Goal: Transaction & Acquisition: Purchase product/service

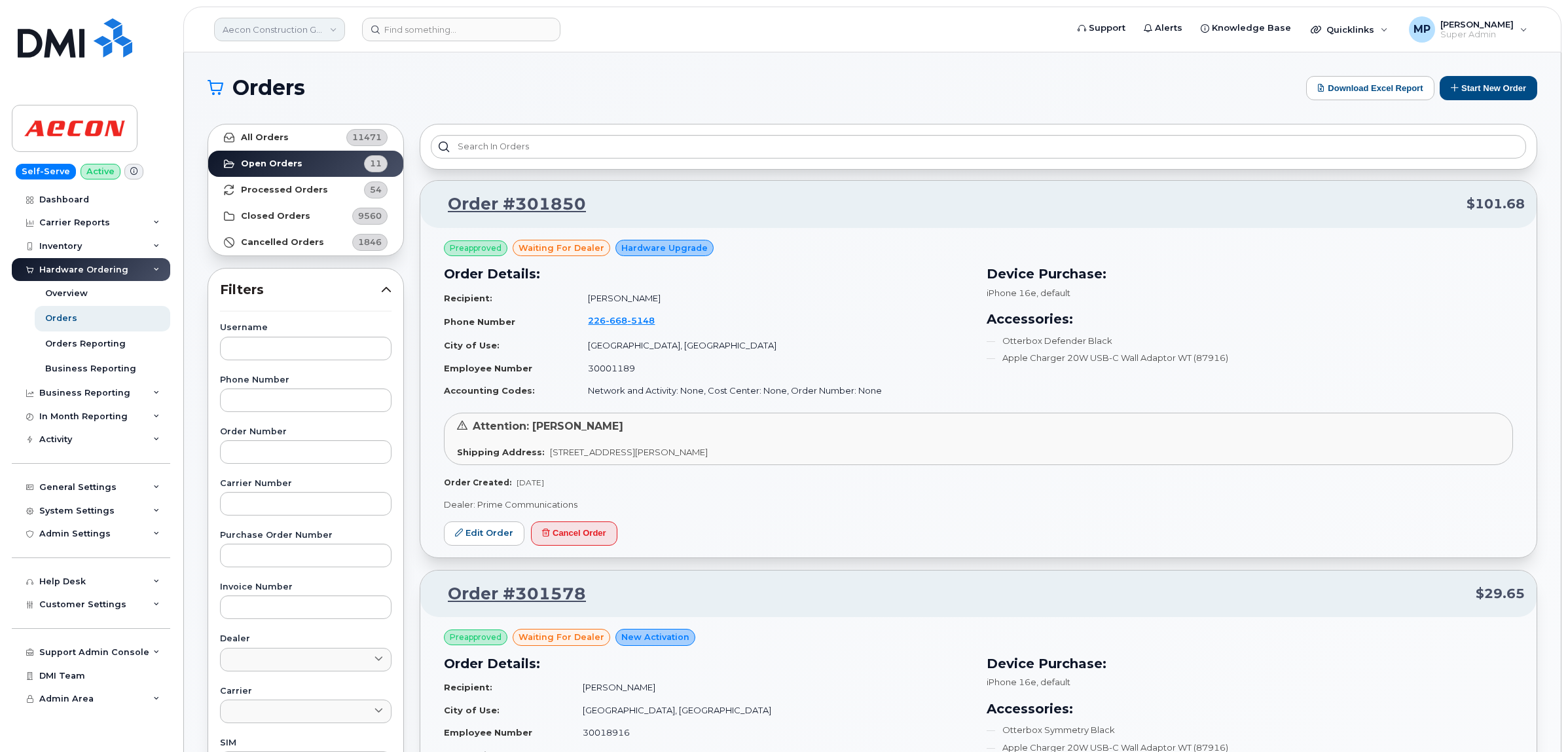
click at [282, 32] on link "Aecon Construction Group Inc" at bounding box center [280, 29] width 131 height 24
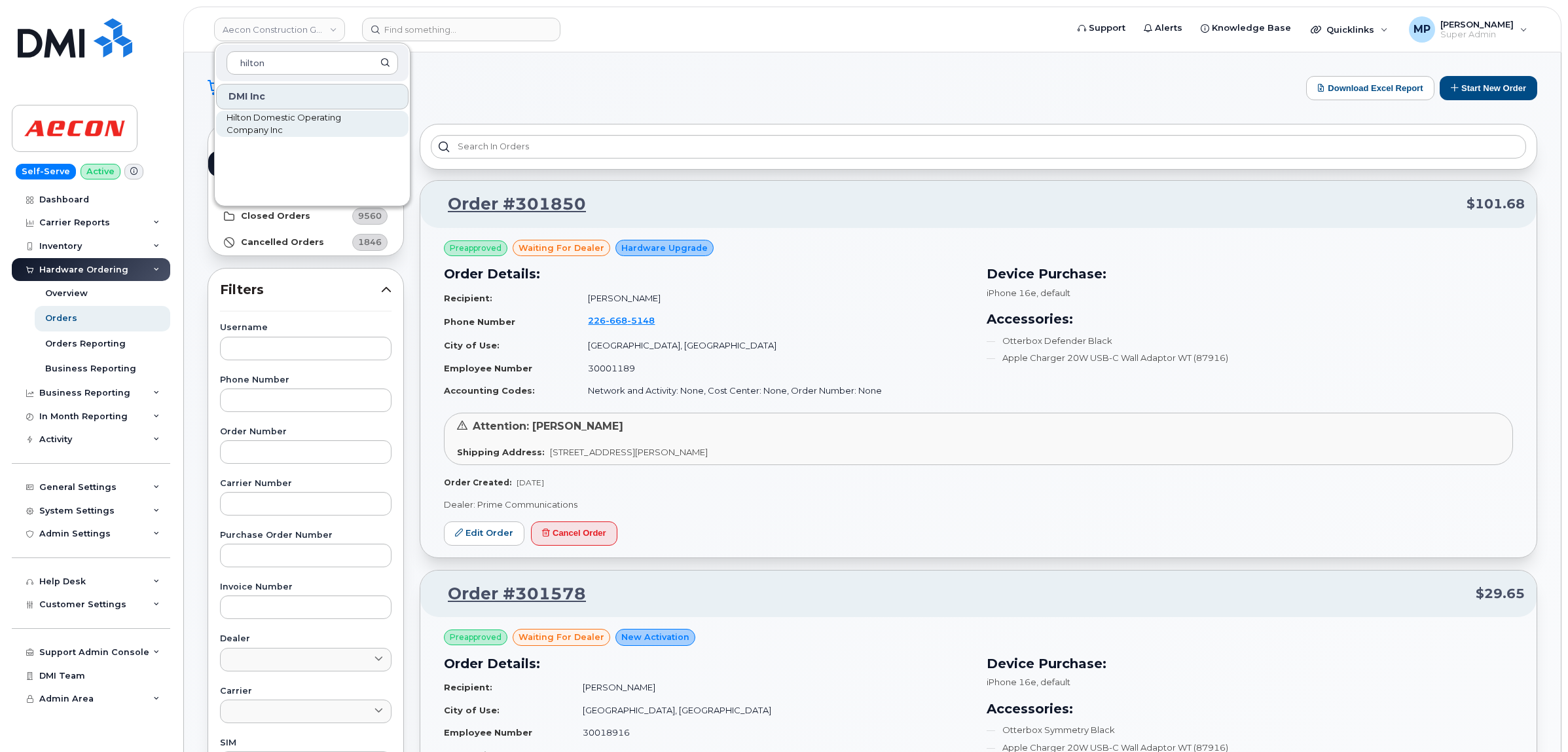
type input "hilton"
click at [293, 121] on span "Hilton Domestic Operating Company Inc" at bounding box center [301, 124] width 151 height 26
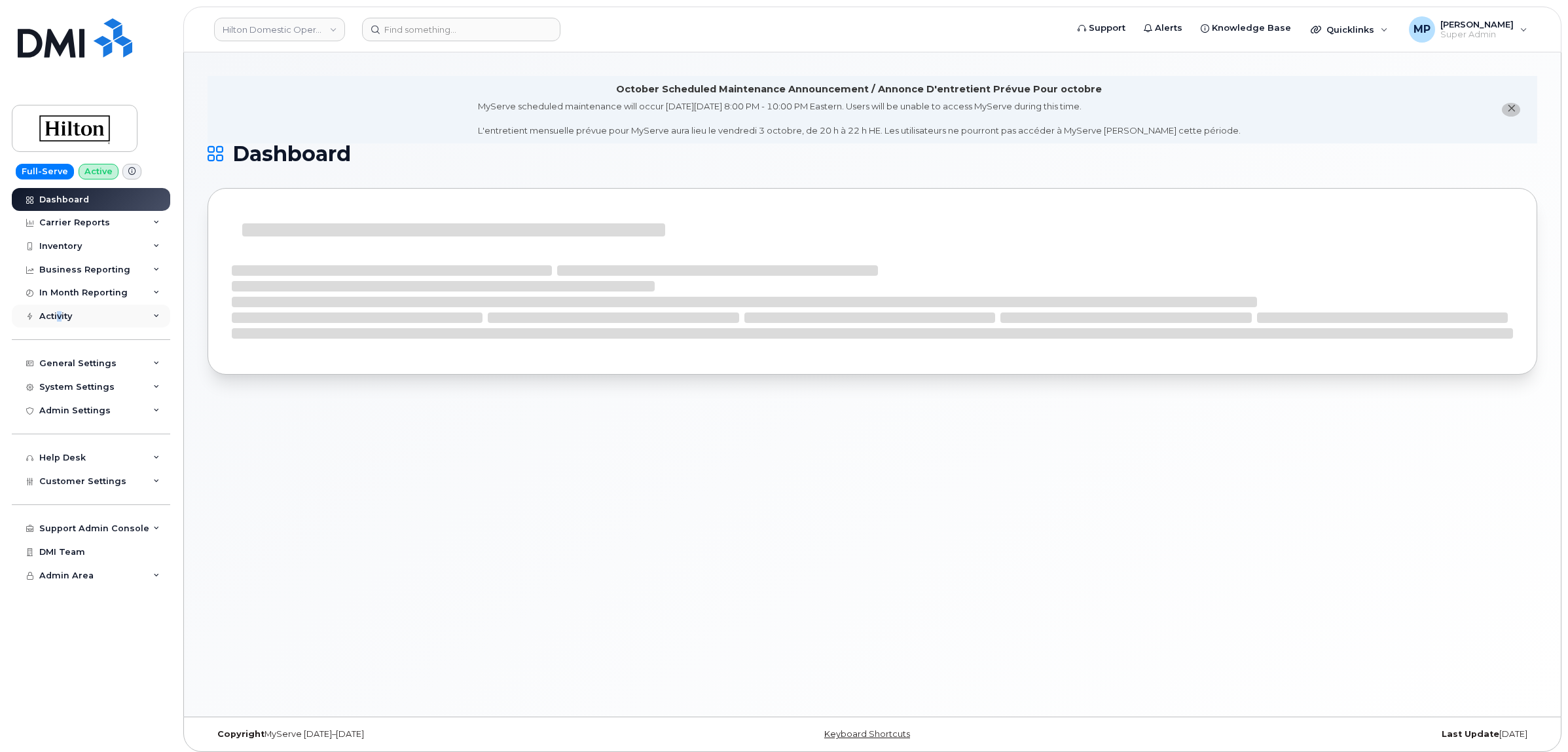
drag, startPoint x: 59, startPoint y: 313, endPoint x: 66, endPoint y: 318, distance: 8.6
click at [66, 318] on div "Activity" at bounding box center [55, 316] width 32 height 11
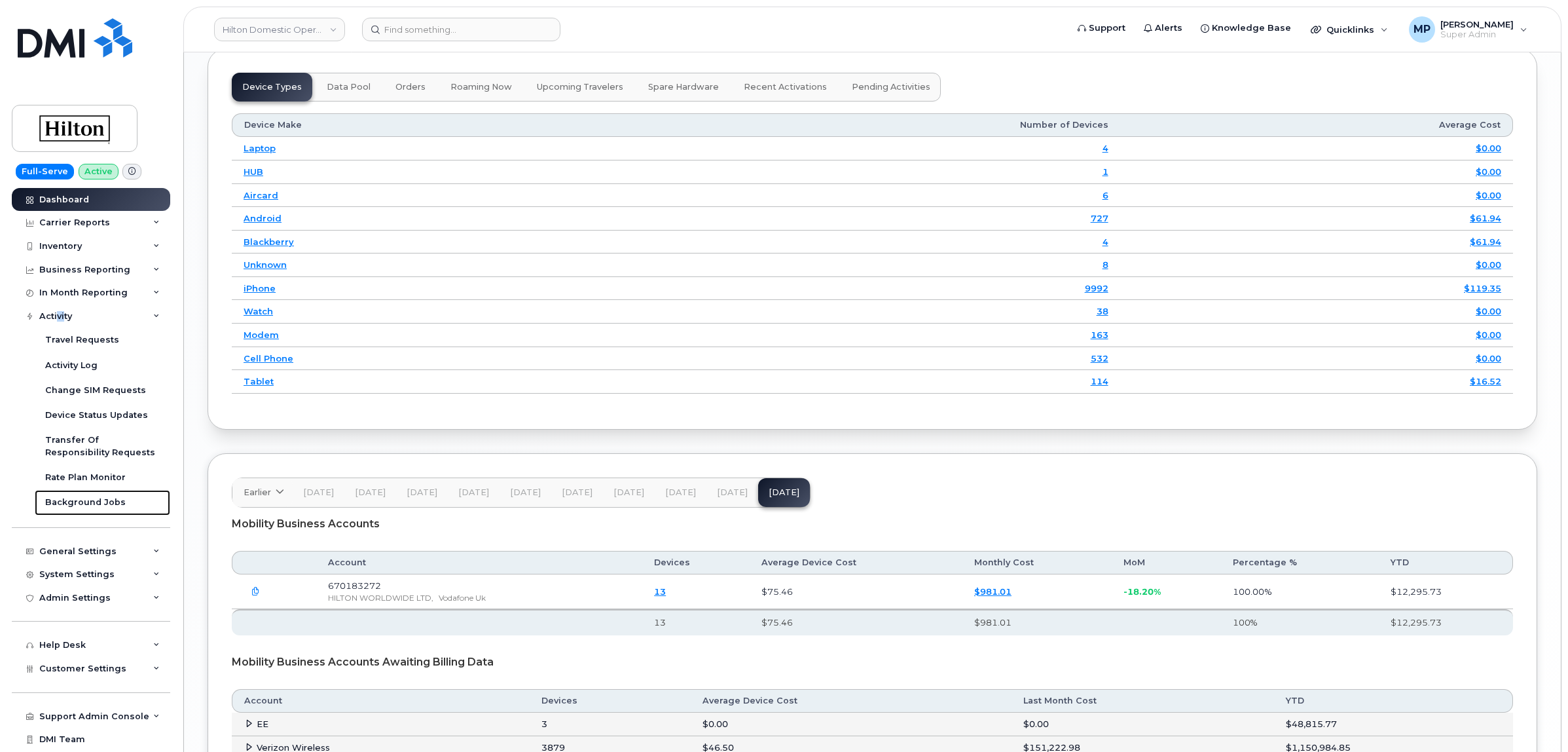
scroll to position [1988, 0]
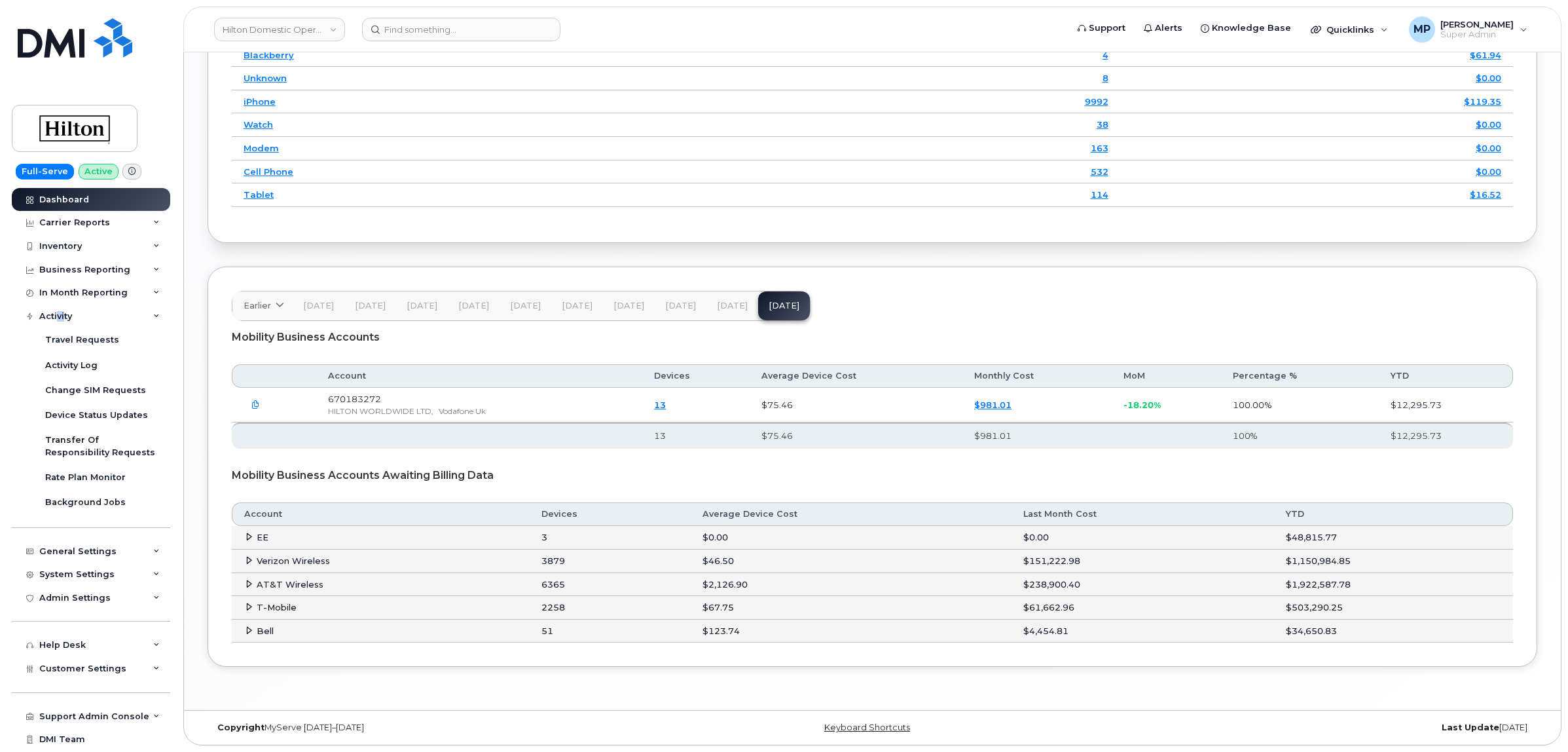
click at [724, 303] on span "[DATE]" at bounding box center [732, 306] width 31 height 11
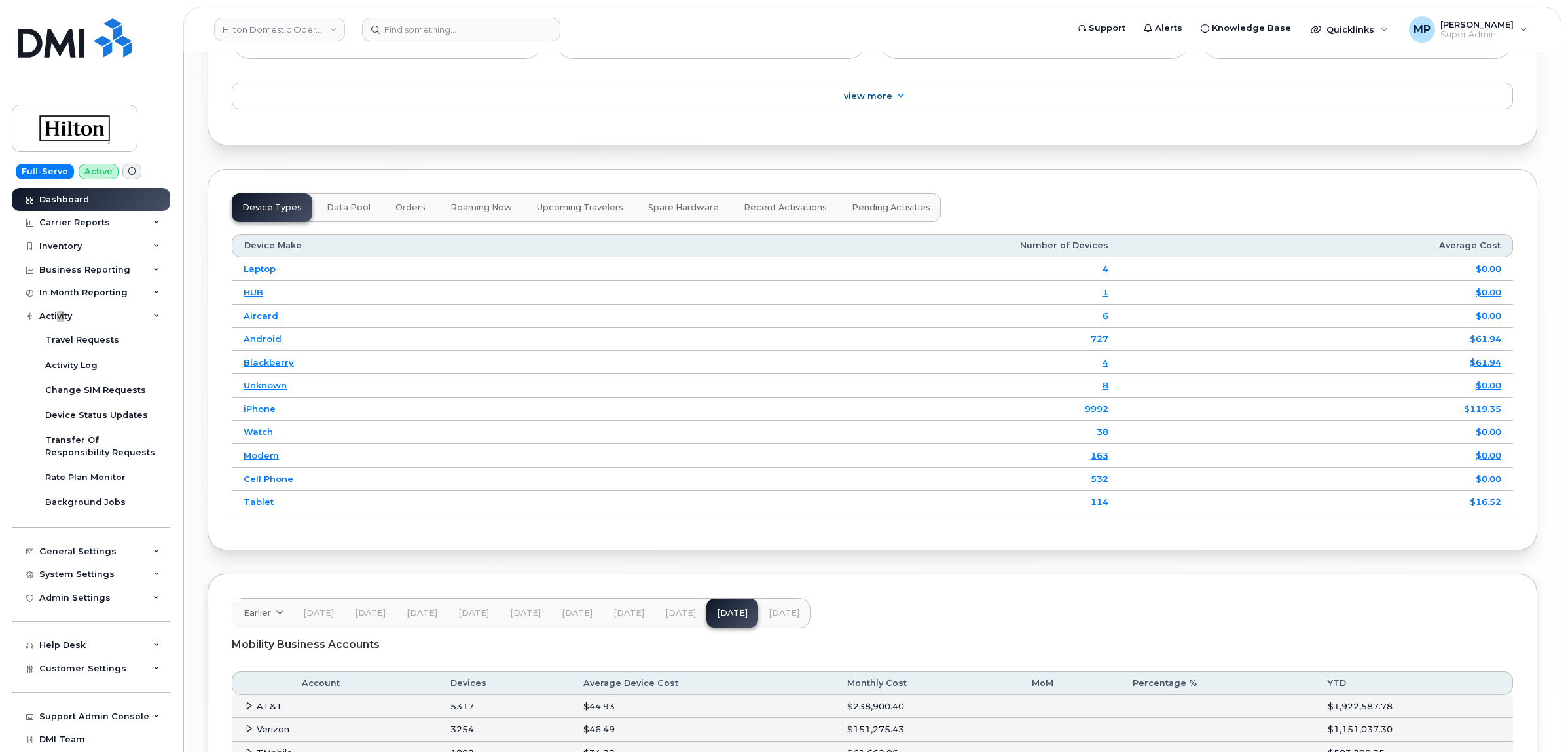
scroll to position [1816, 0]
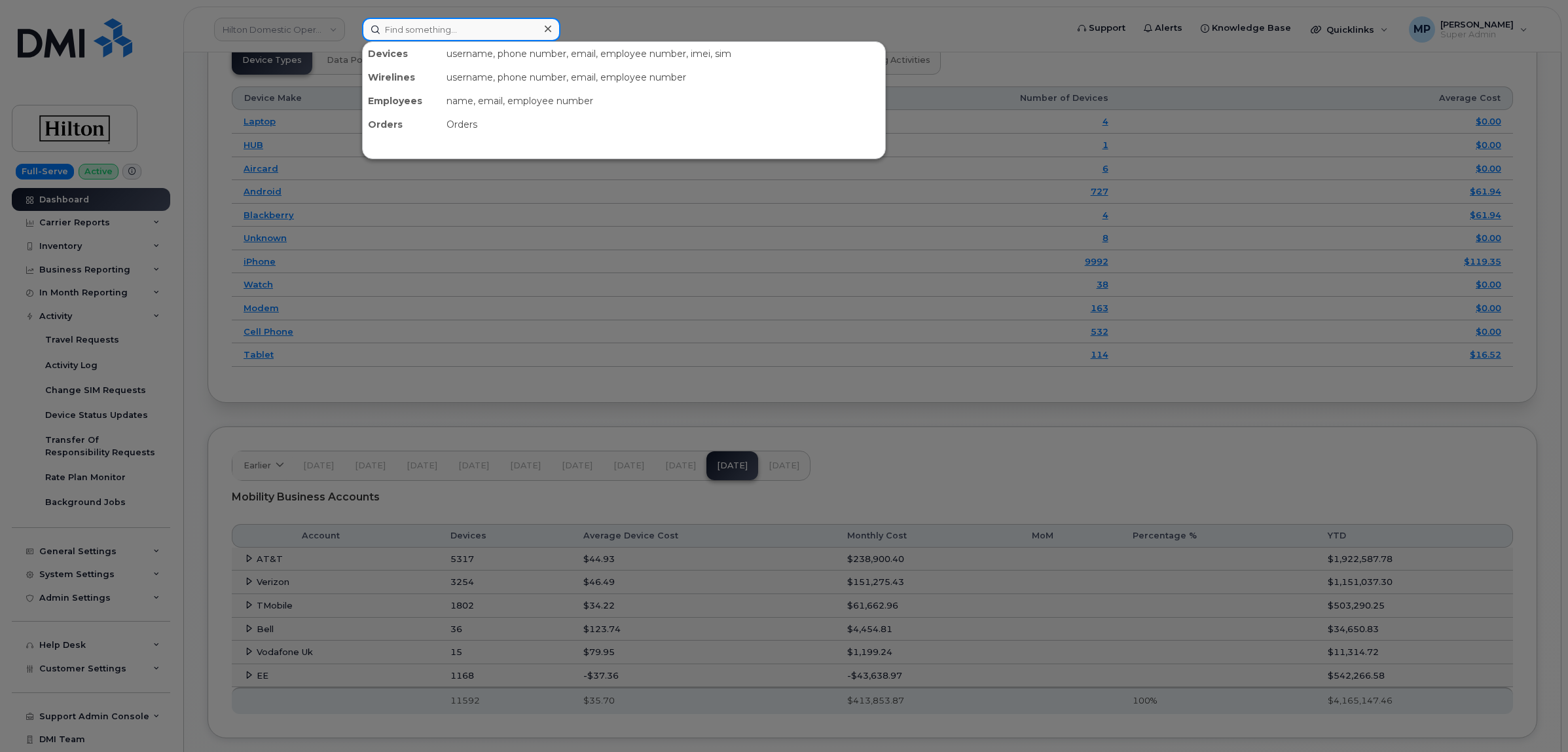
paste input "7802675920"
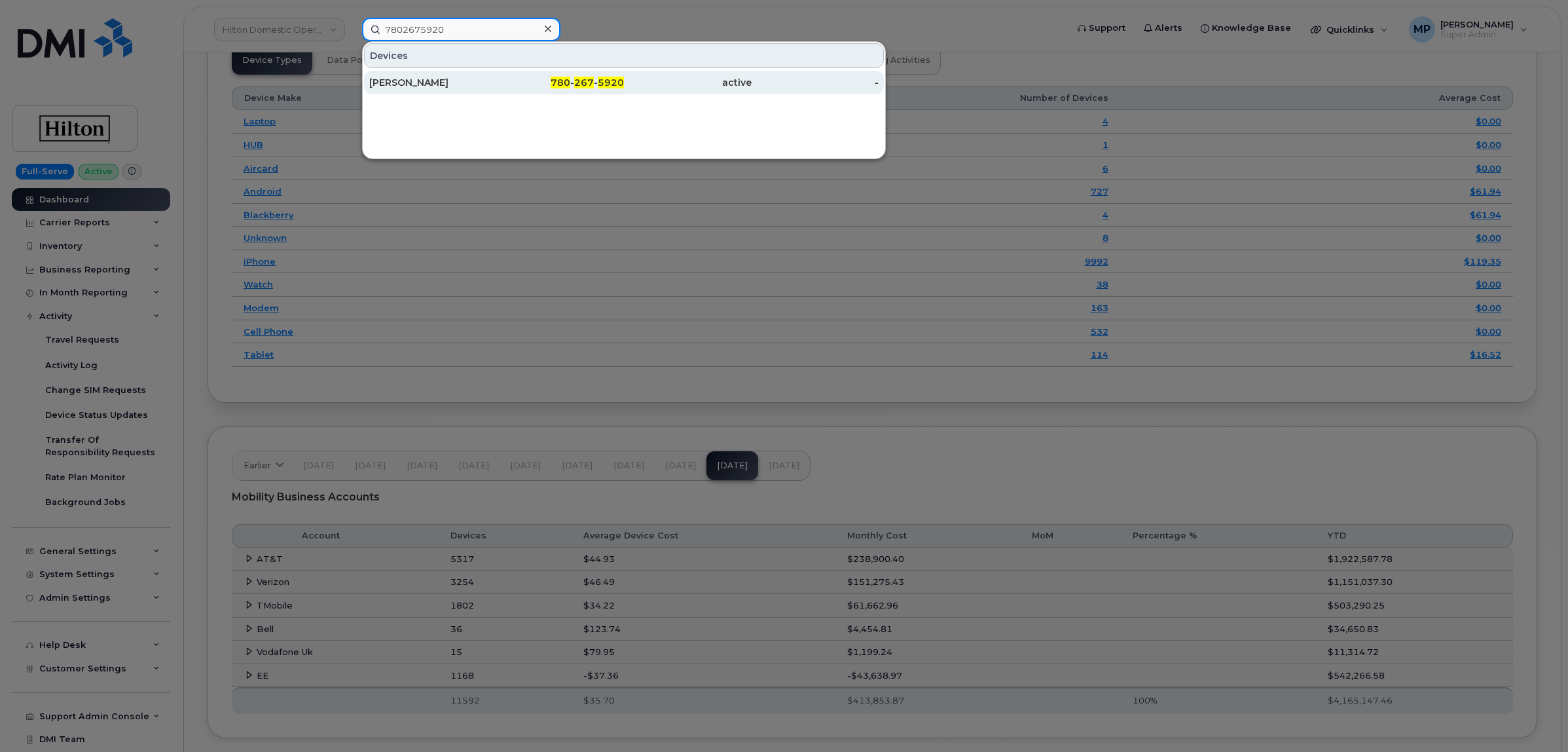
type input "7802675920"
click at [413, 82] on div "Chris Carriere" at bounding box center [433, 82] width 128 height 13
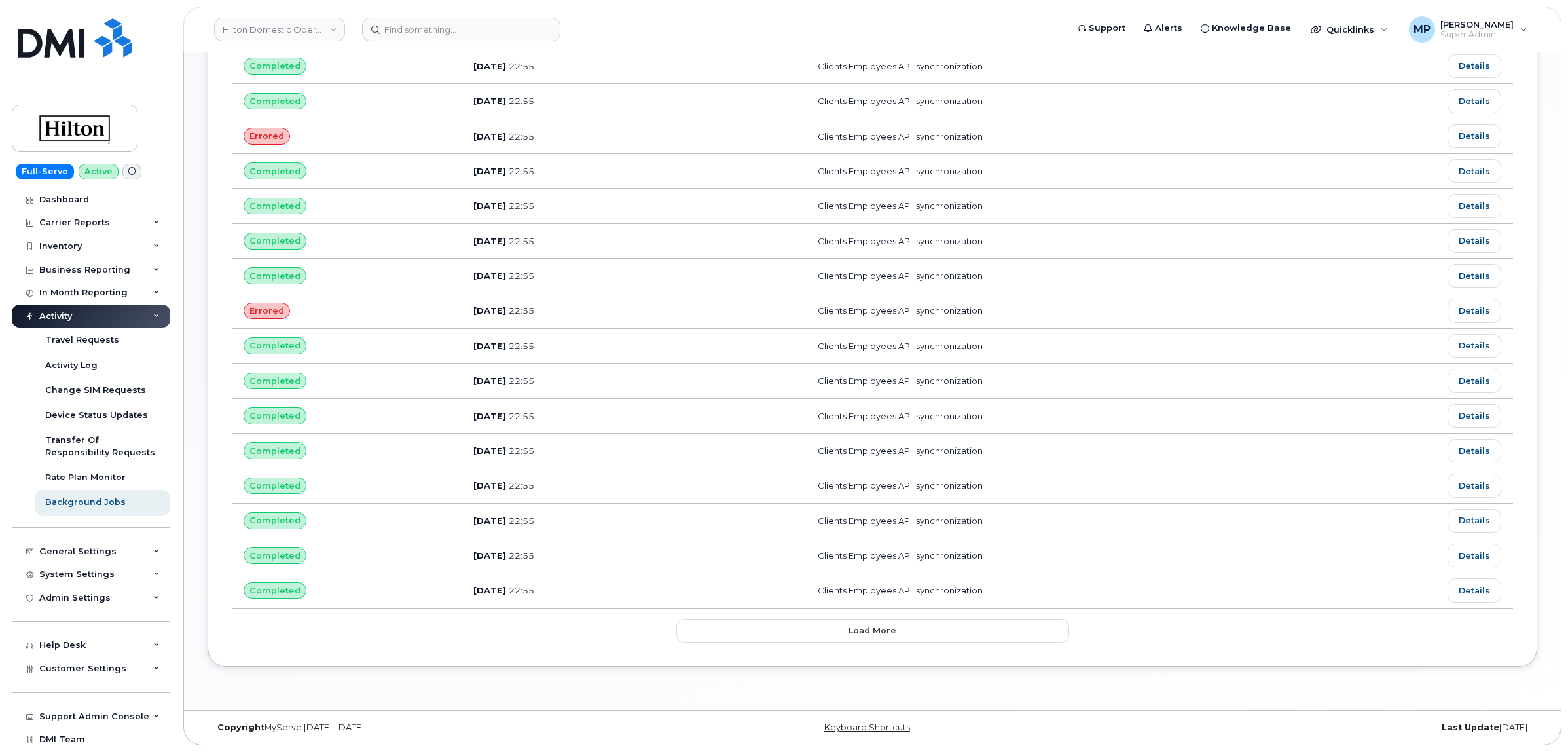
scroll to position [501, 0]
click at [868, 630] on span "Load more" at bounding box center [872, 630] width 48 height 12
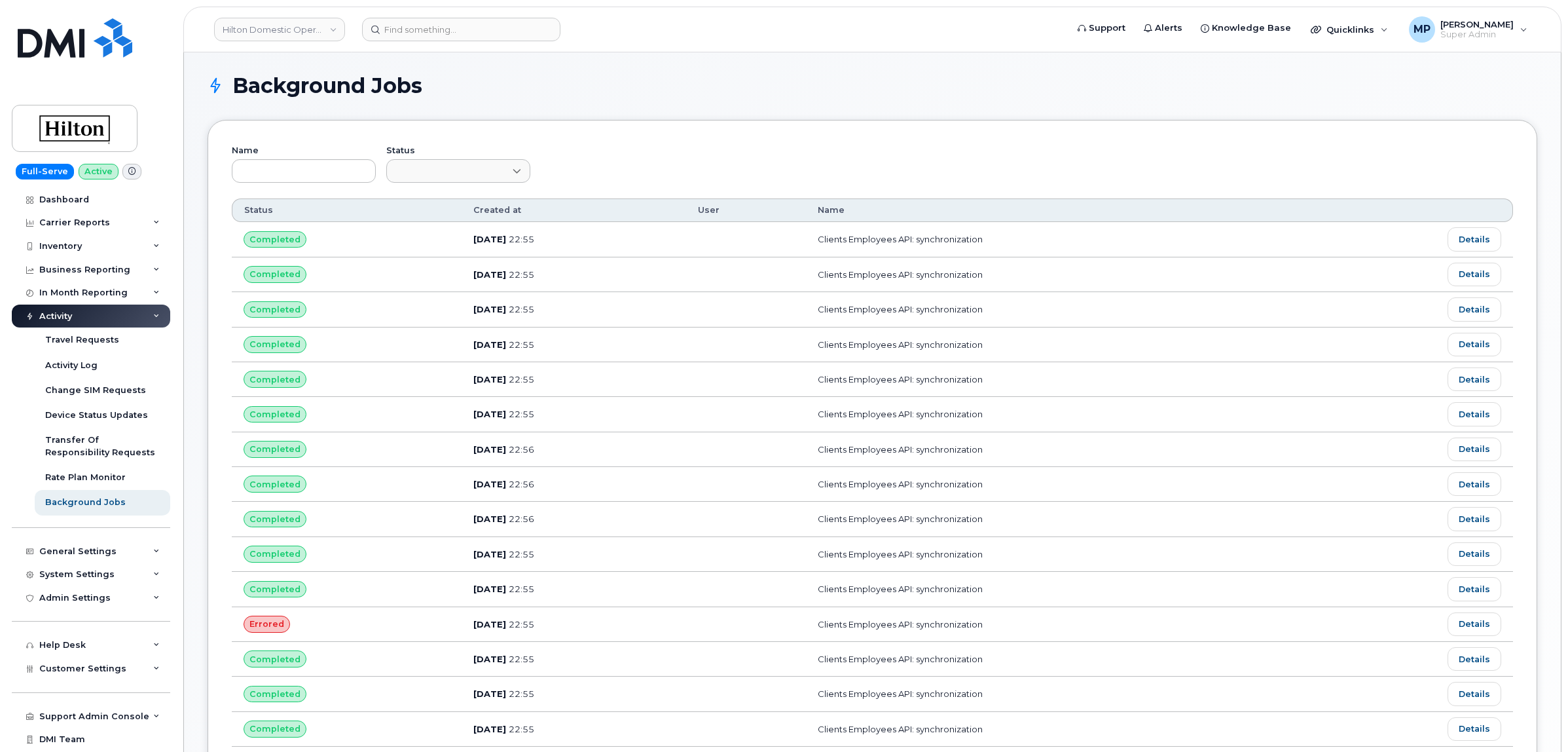
scroll to position [0, 0]
click at [278, 171] on input "text" at bounding box center [303, 172] width 144 height 24
type input "device import"
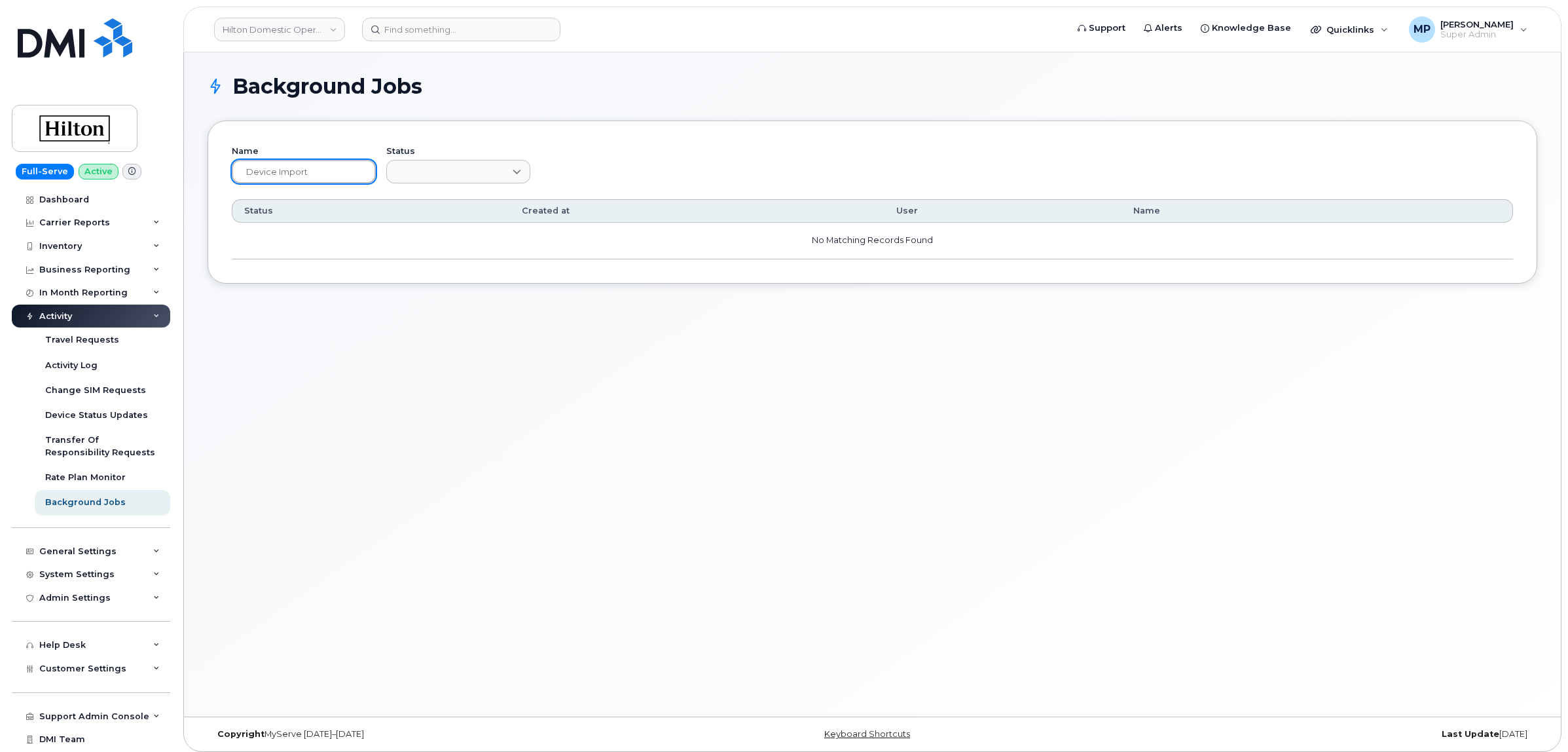
drag, startPoint x: 334, startPoint y: 168, endPoint x: 239, endPoint y: 171, distance: 95.0
click at [240, 171] on input "device import" at bounding box center [303, 172] width 144 height 24
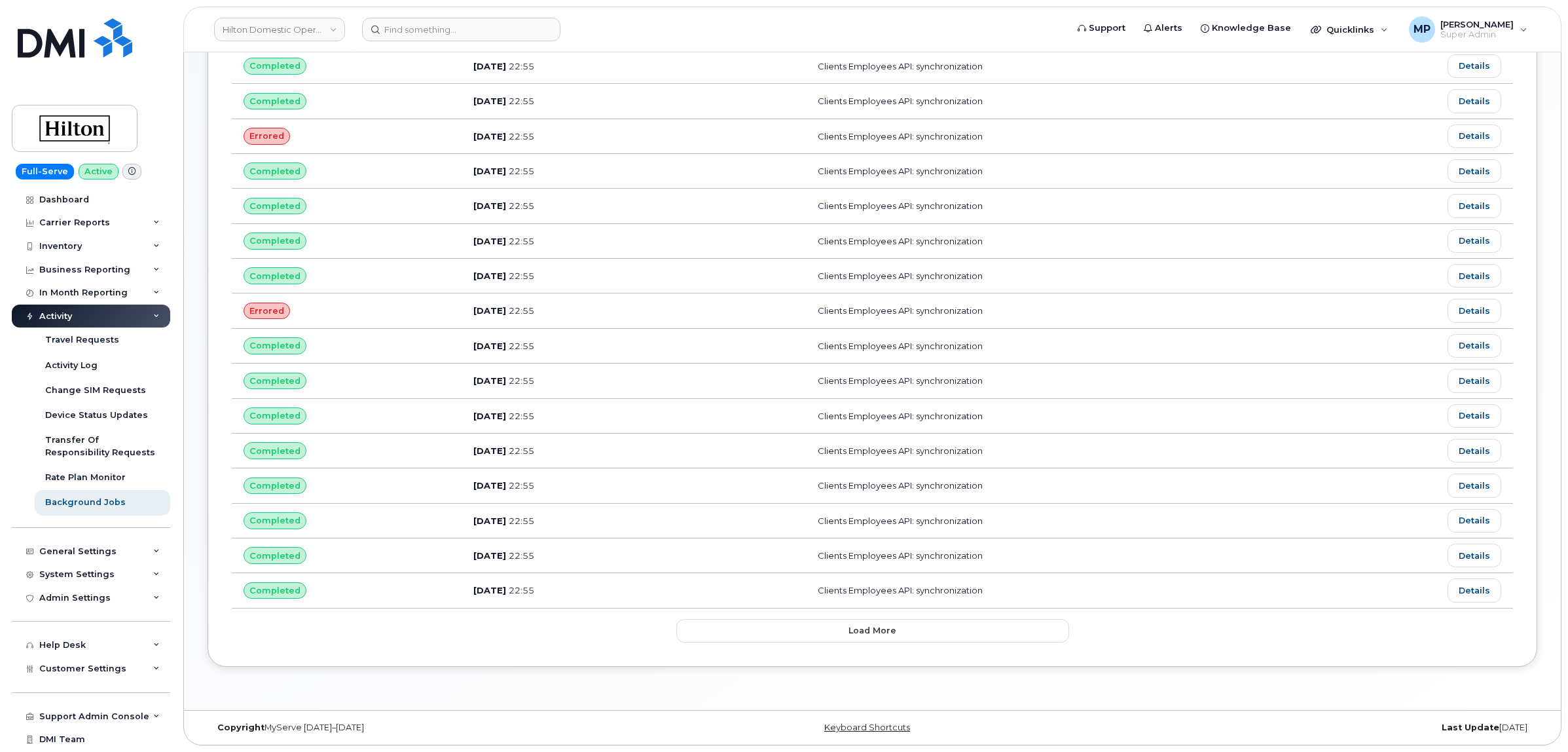
scroll to position [501, 0]
click at [887, 635] on span "Load more" at bounding box center [872, 630] width 48 height 12
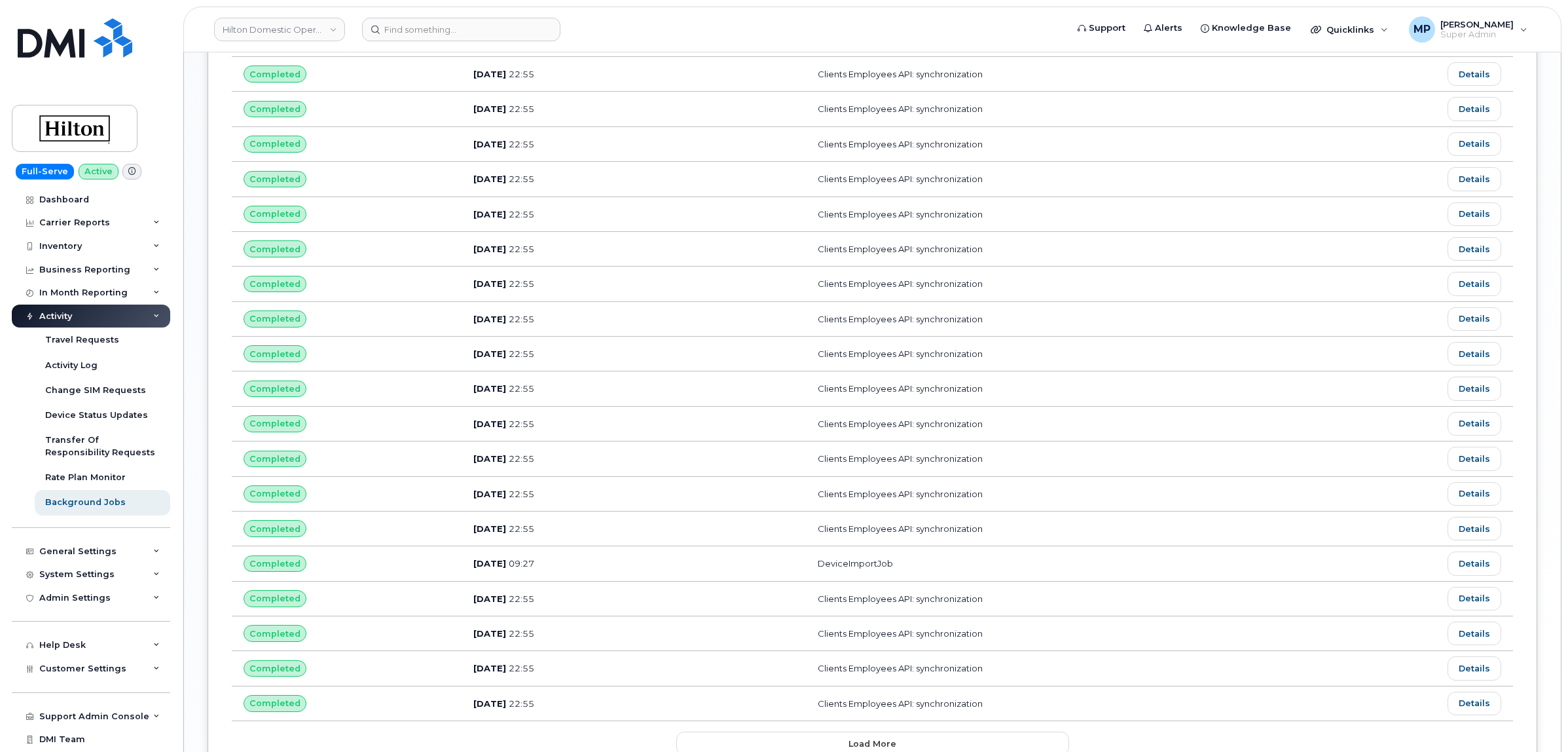
scroll to position [1386, 0]
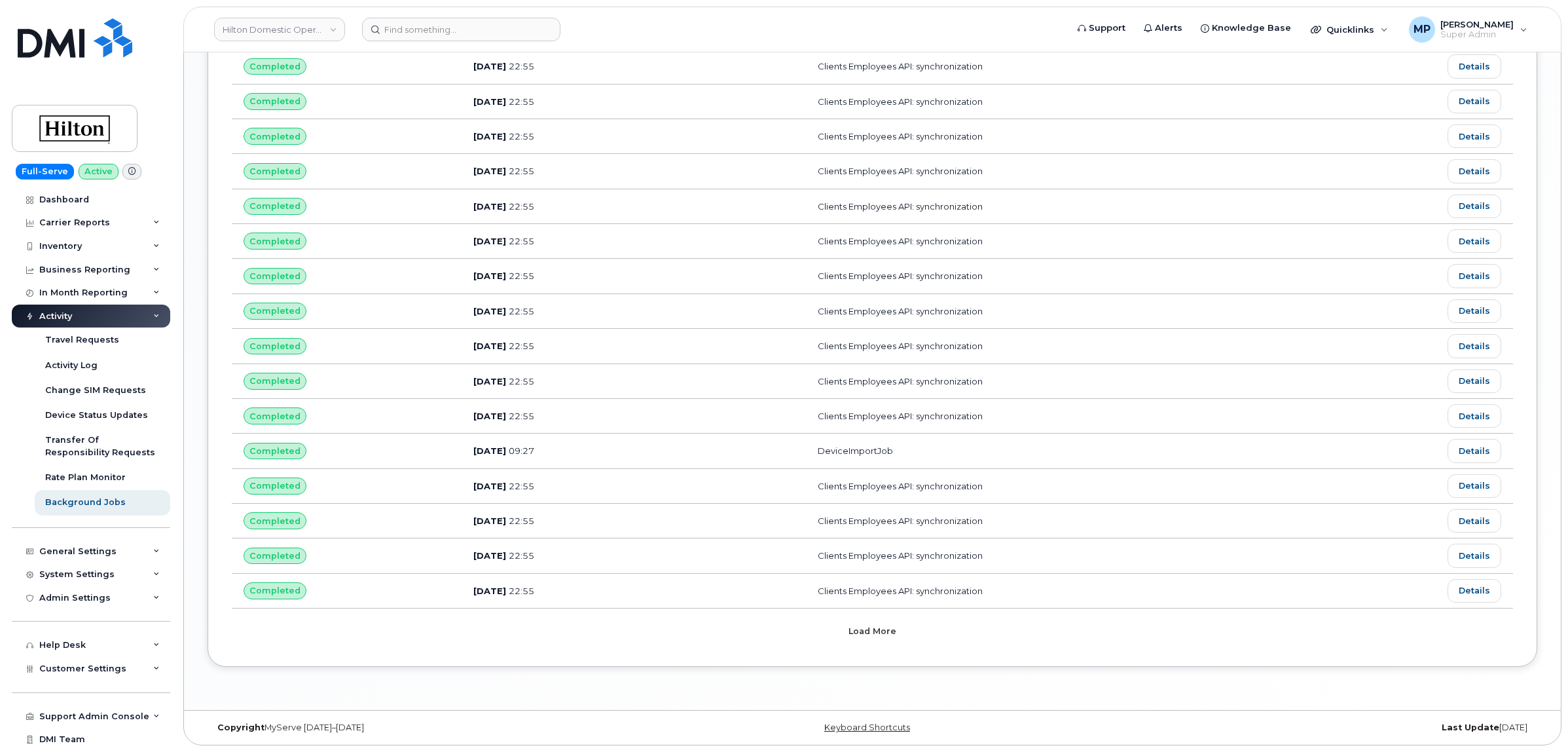
drag, startPoint x: 812, startPoint y: 630, endPoint x: 825, endPoint y: 591, distance: 41.1
click at [812, 626] on button "Load more" at bounding box center [872, 630] width 393 height 24
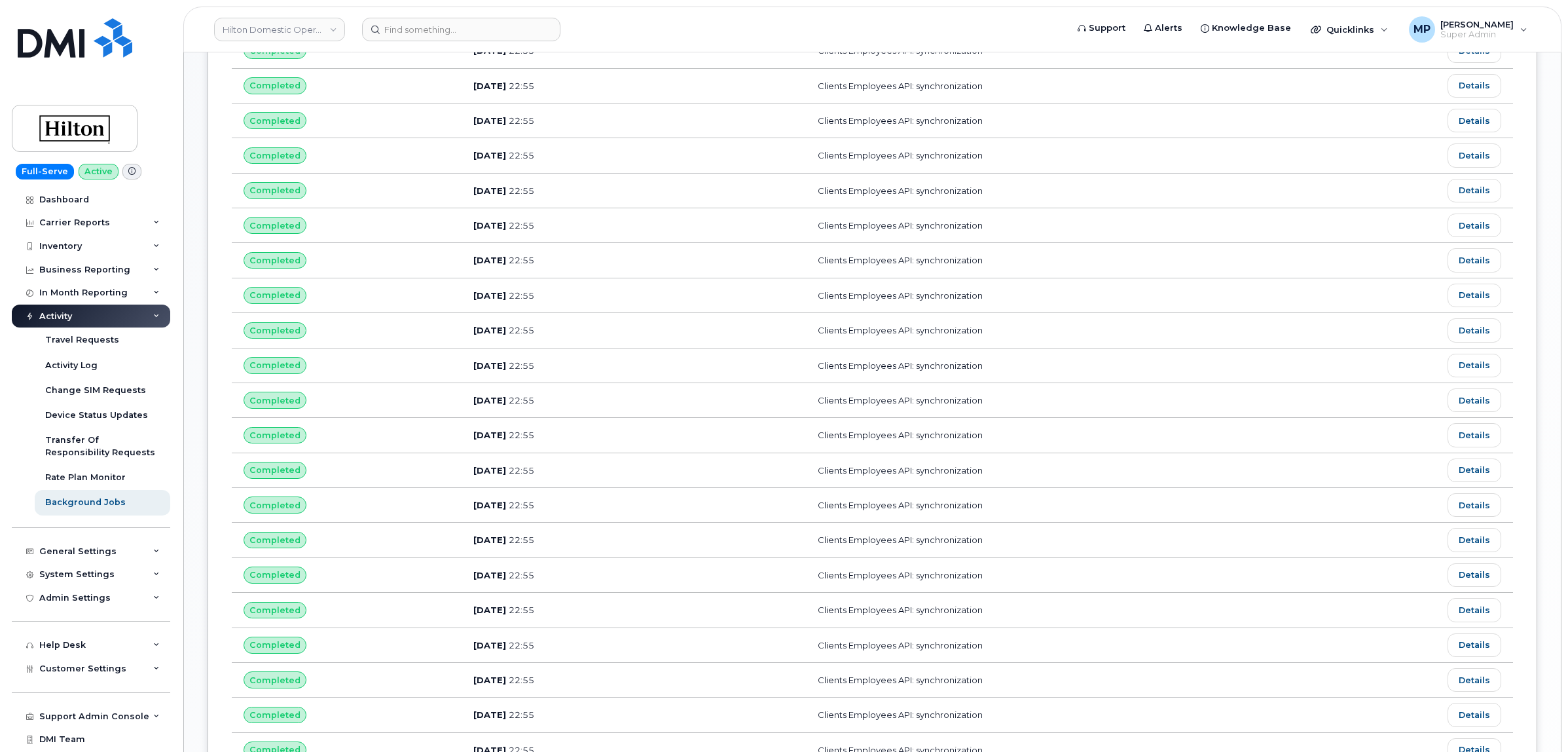
scroll to position [1228, 0]
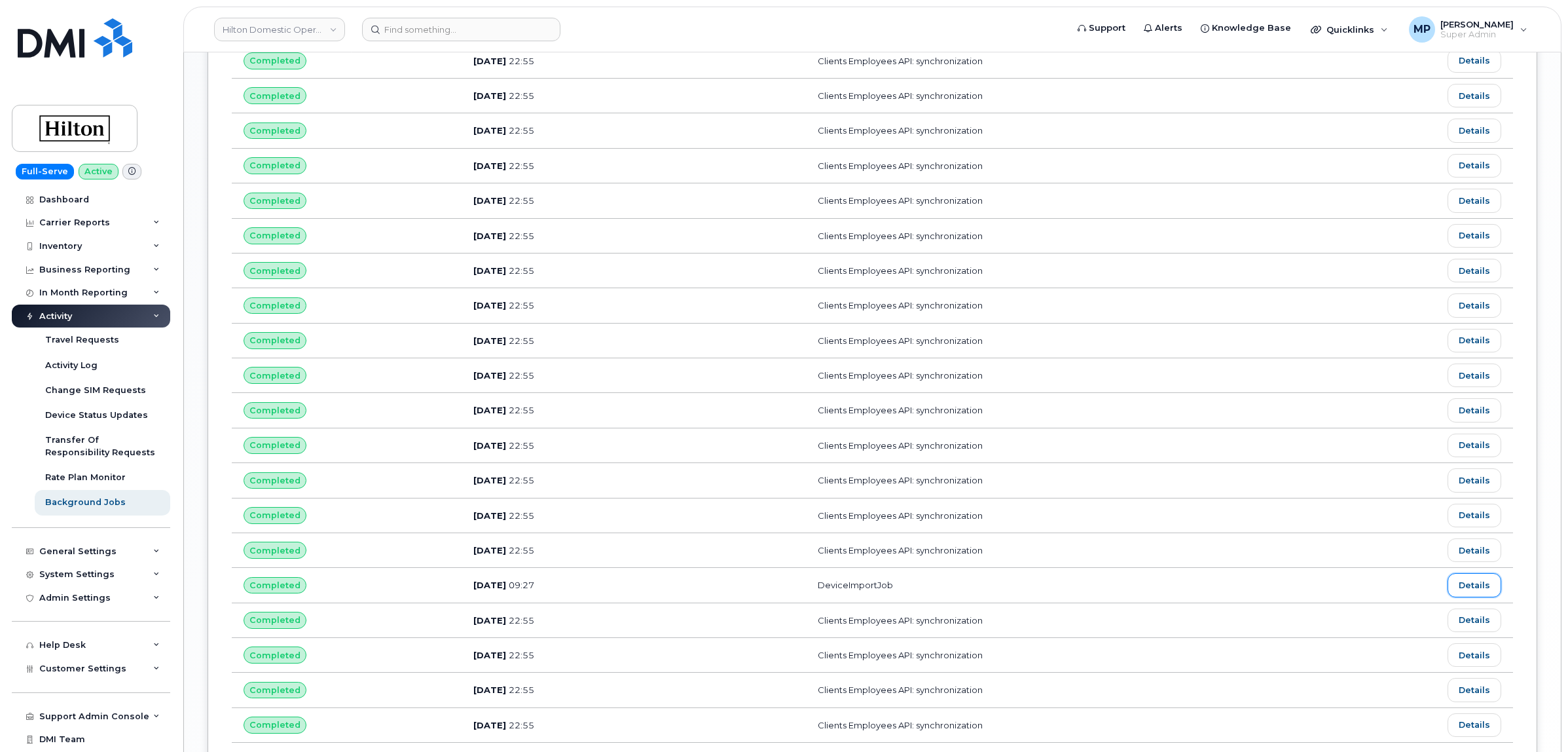
click at [1471, 597] on link "Details" at bounding box center [1473, 584] width 53 height 24
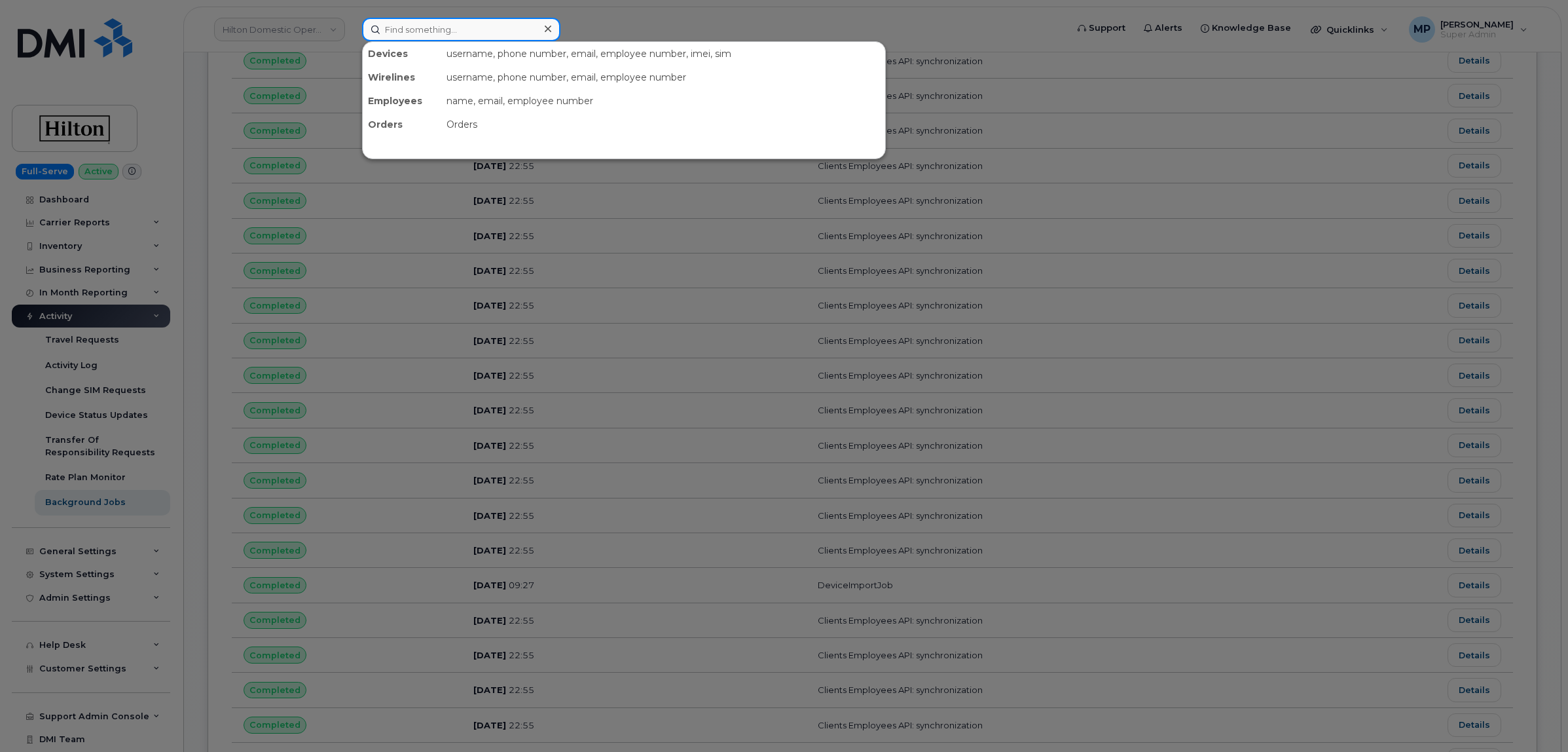
paste input "DeviceImportJob"
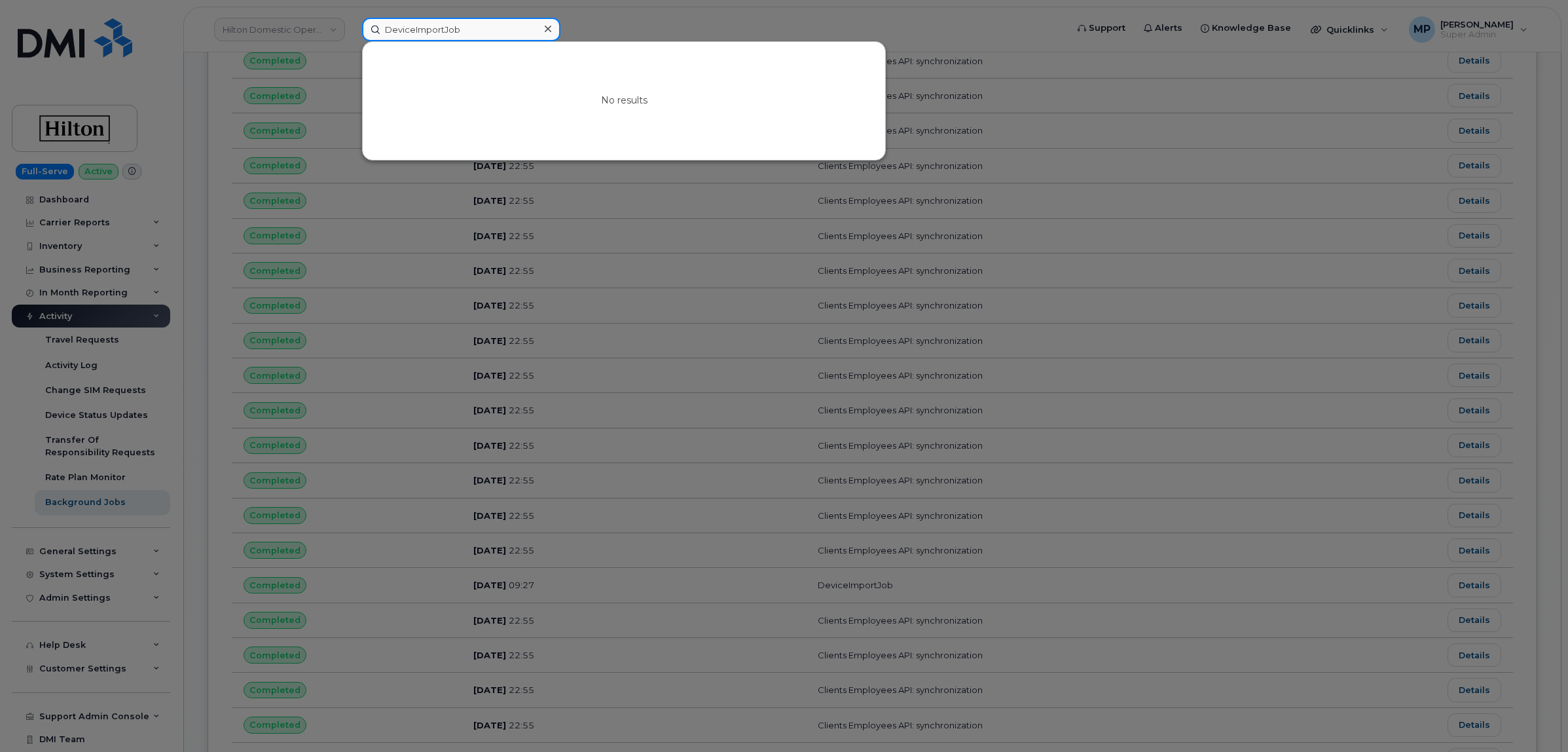
type input "DeviceImportJob"
click at [548, 30] on icon at bounding box center [548, 29] width 7 height 11
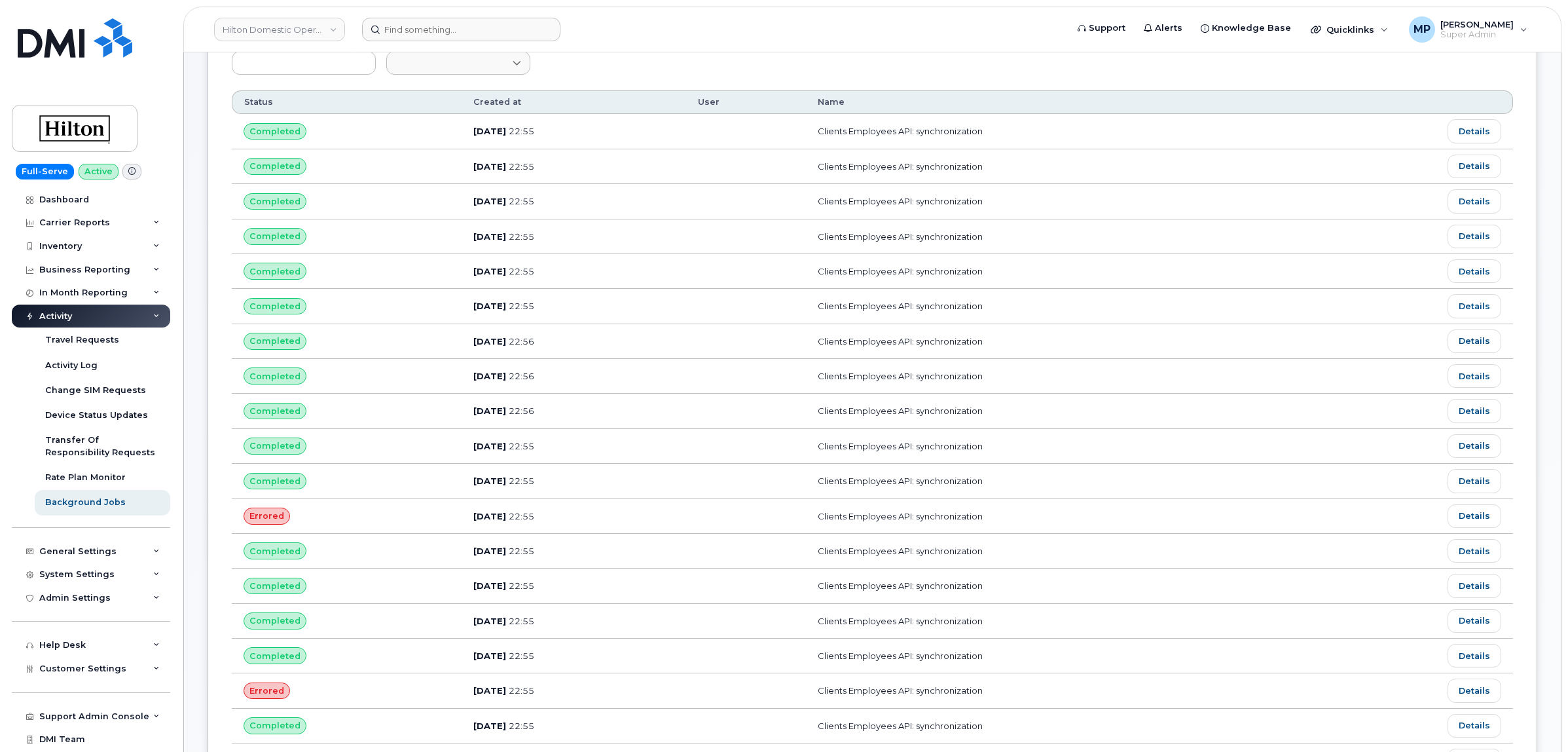
scroll to position [0, 0]
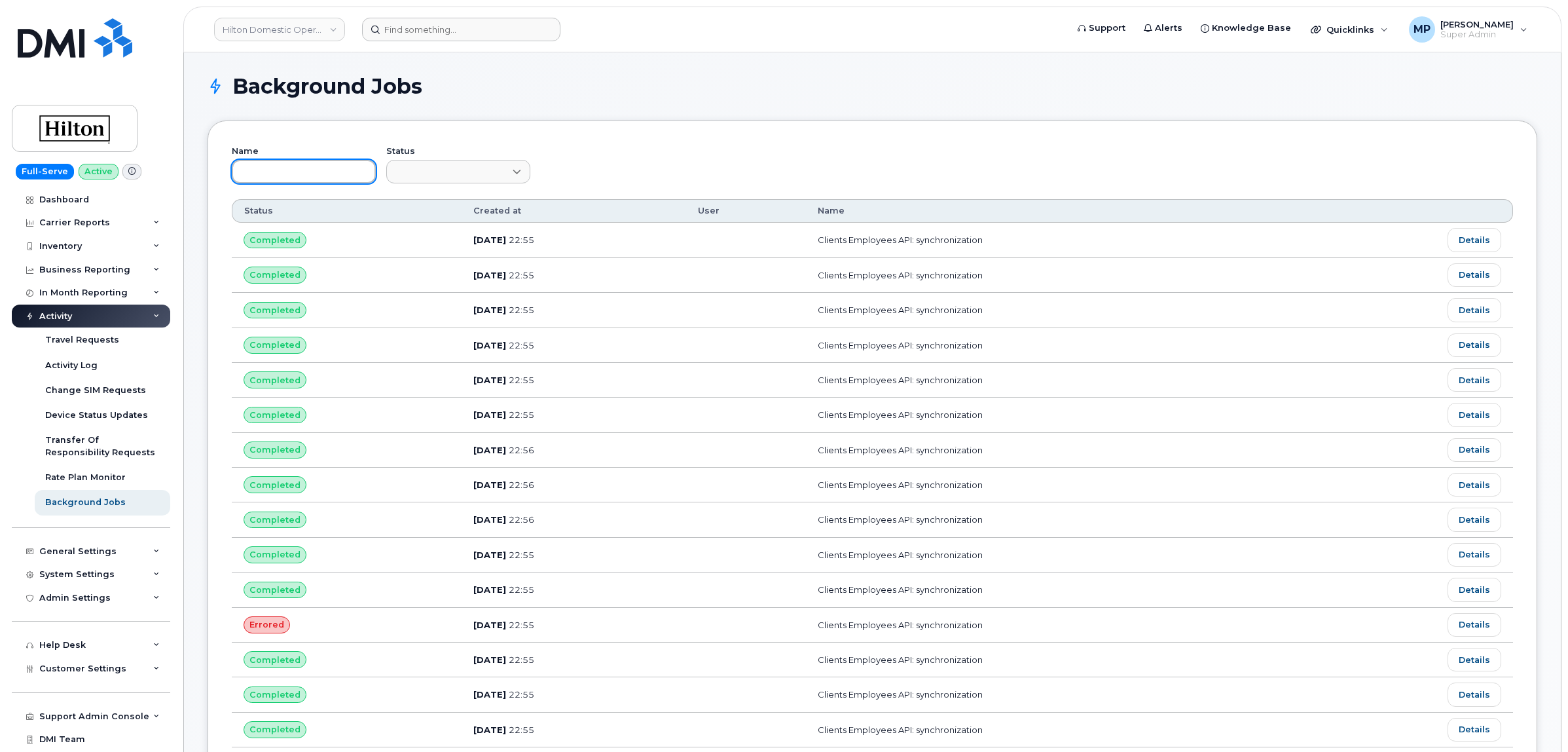
paste input "DeviceImportJob"
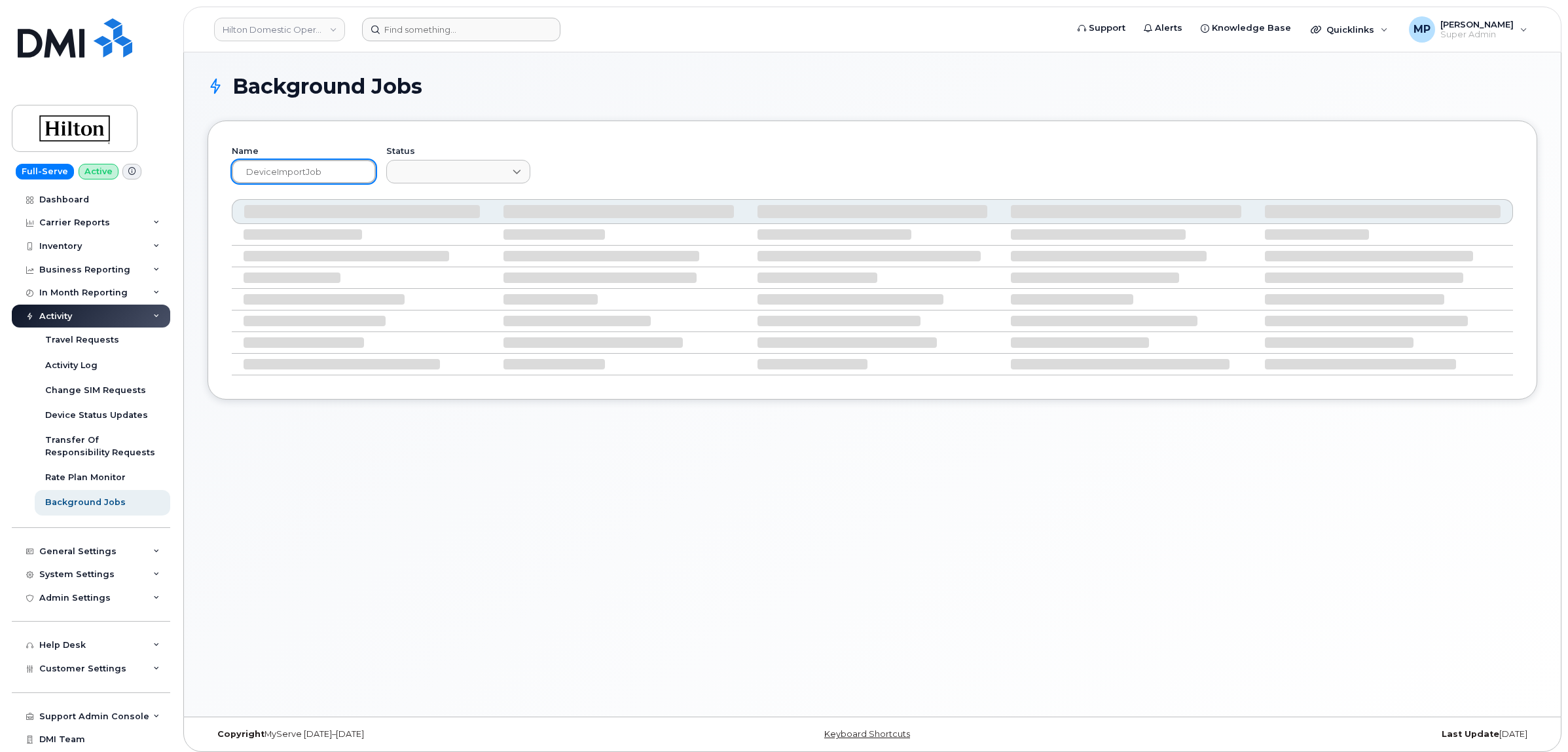
type input "DeviceImportJob"
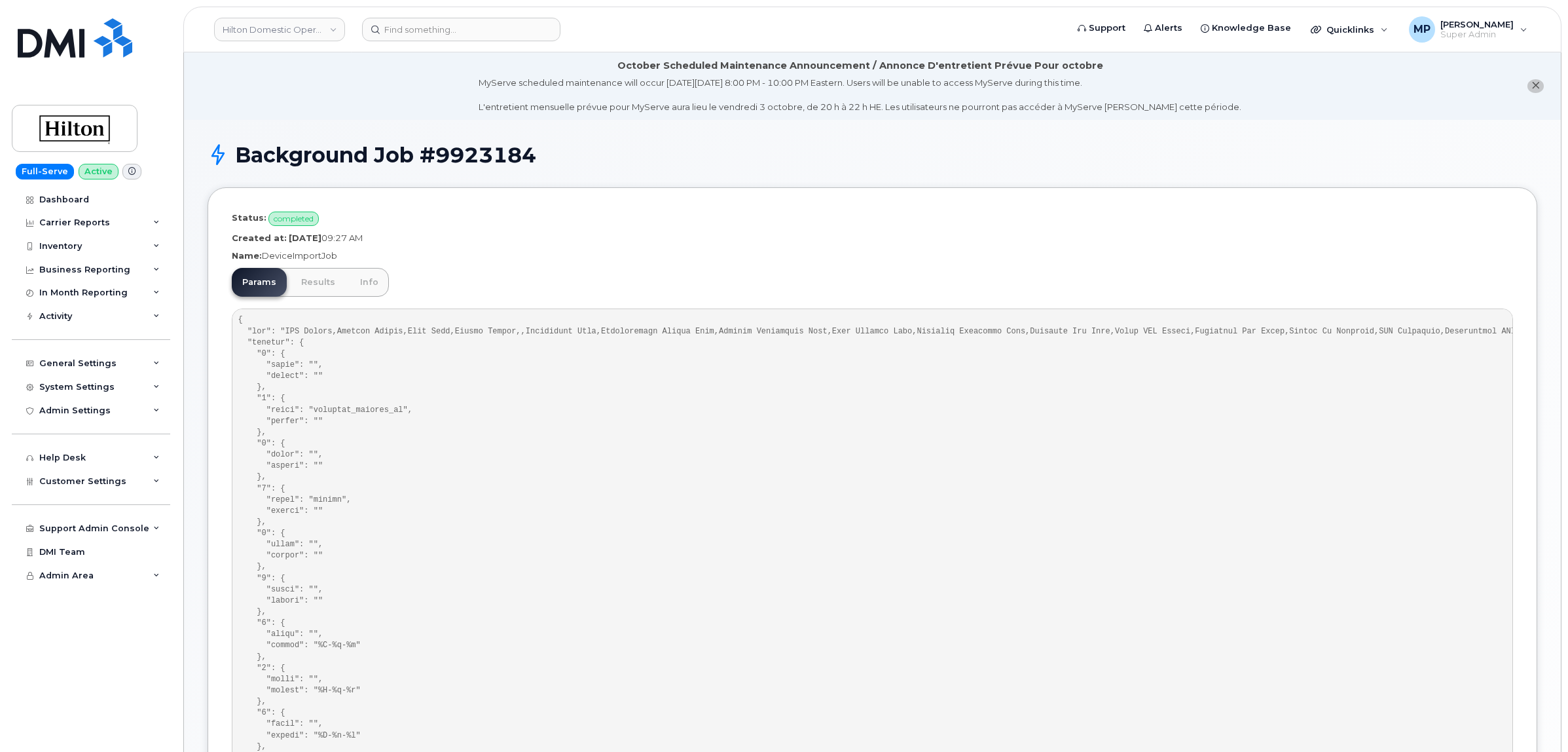
click at [292, 254] on p "Name: DeviceImportJob" at bounding box center [872, 255] width 1281 height 12
copy p "DeviceImportJob"
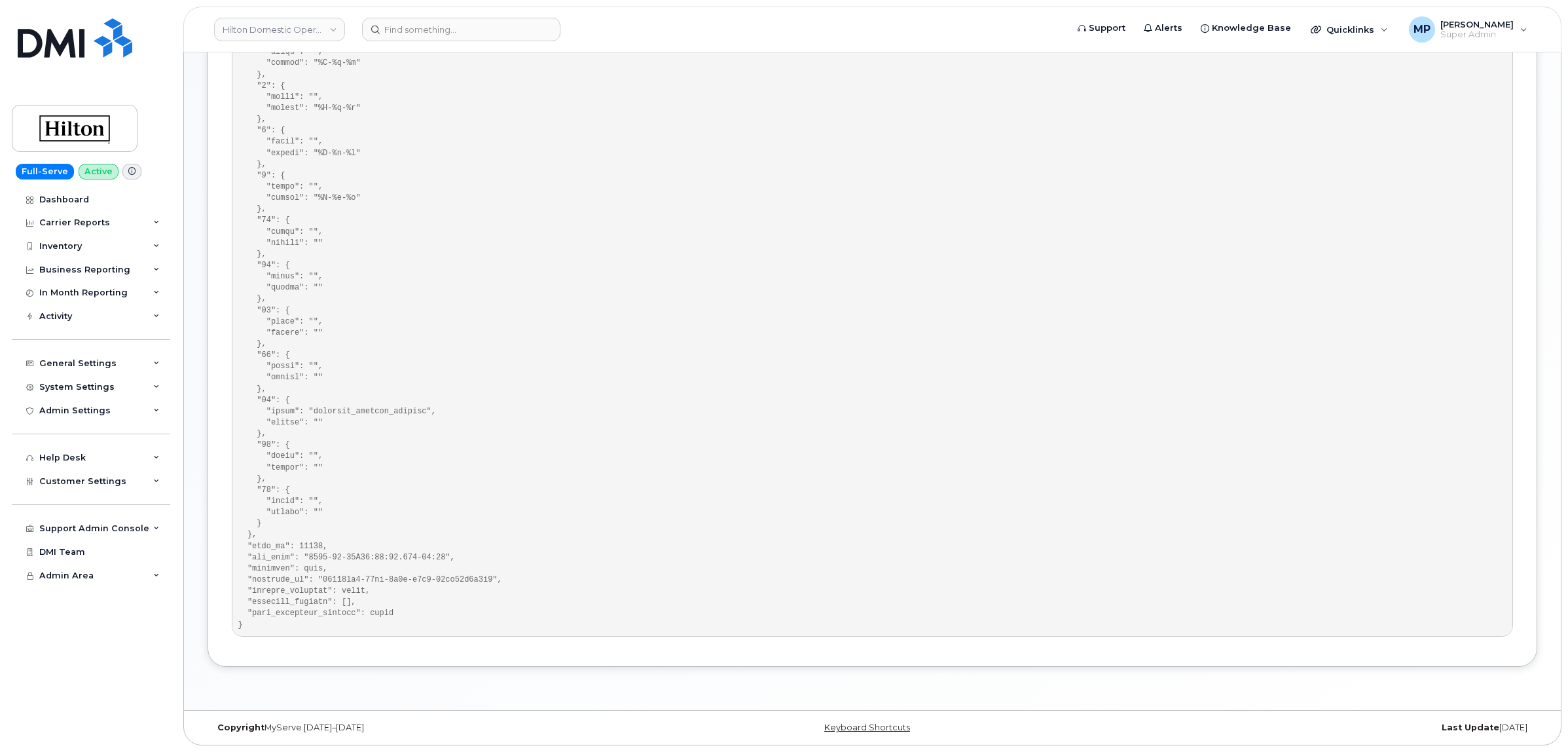
scroll to position [586, 0]
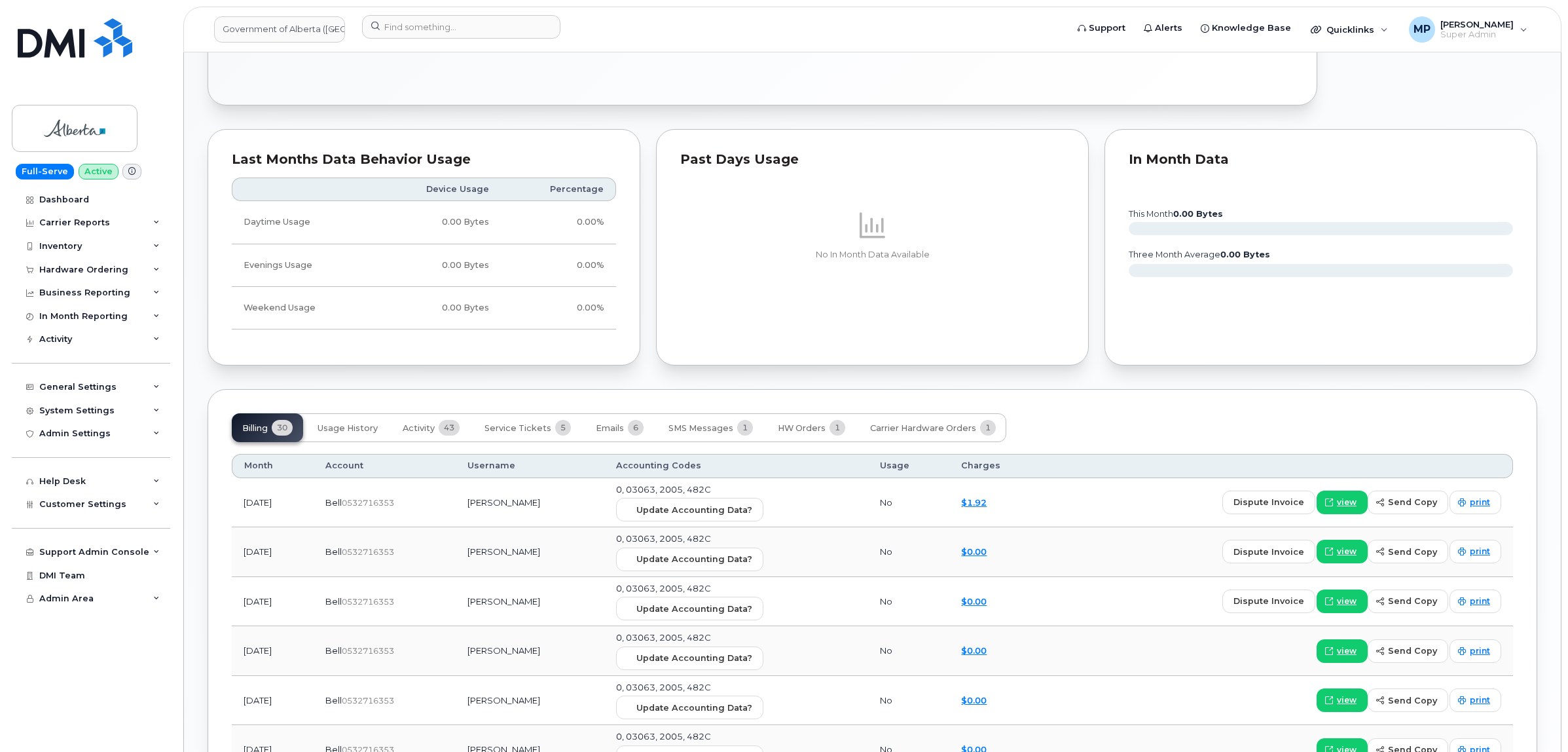
scroll to position [1228, 0]
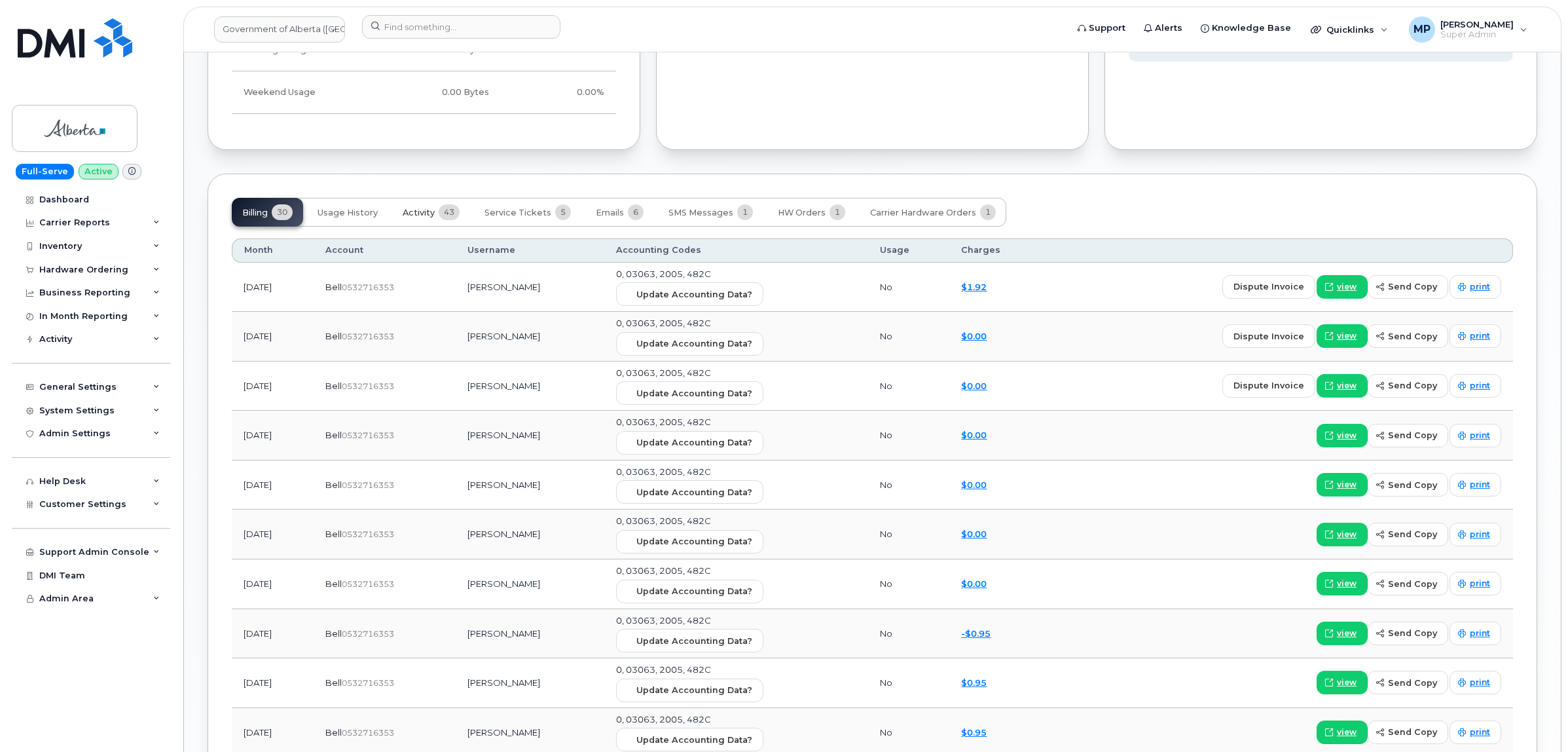
click at [422, 217] on span "Activity" at bounding box center [418, 213] width 32 height 11
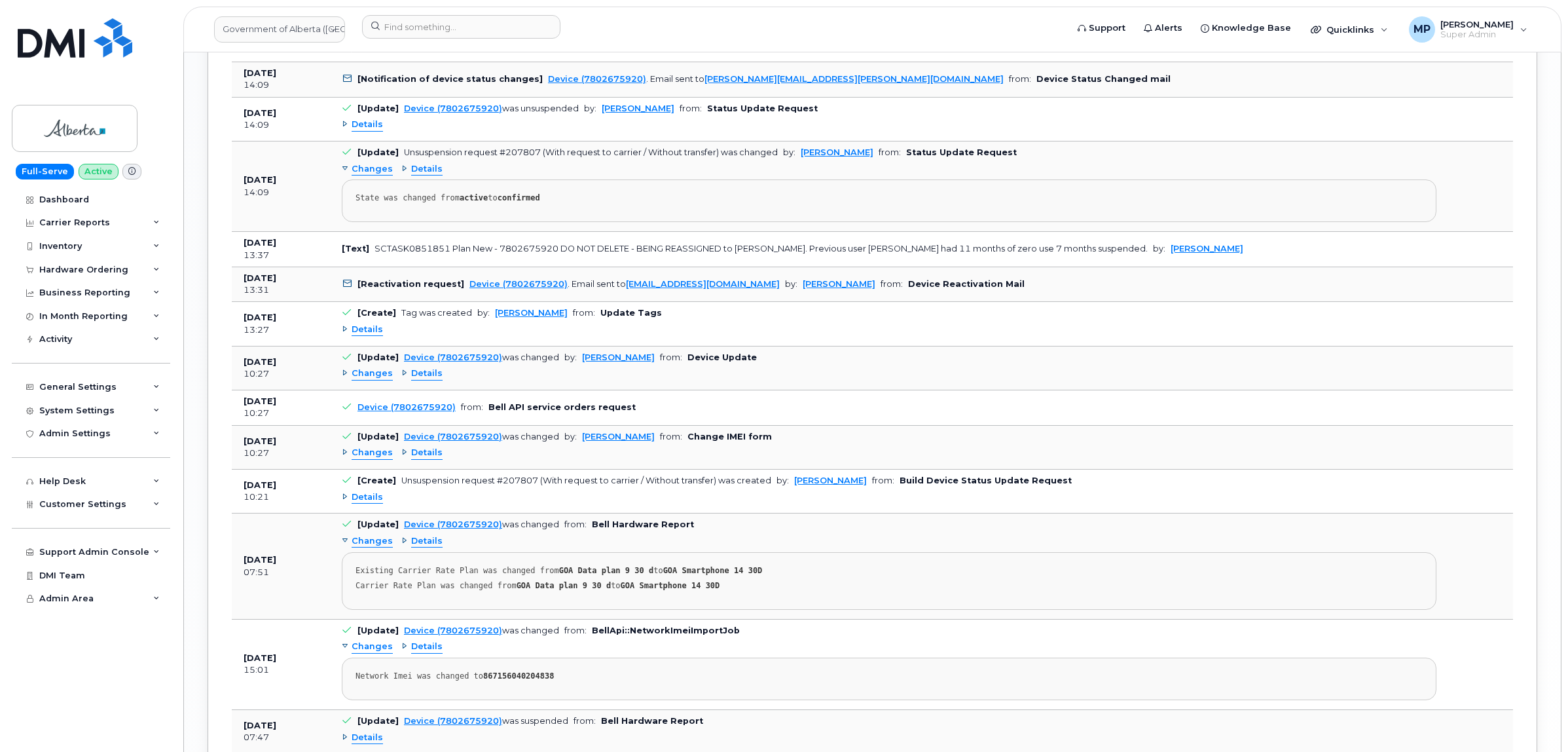
scroll to position [1965, 0]
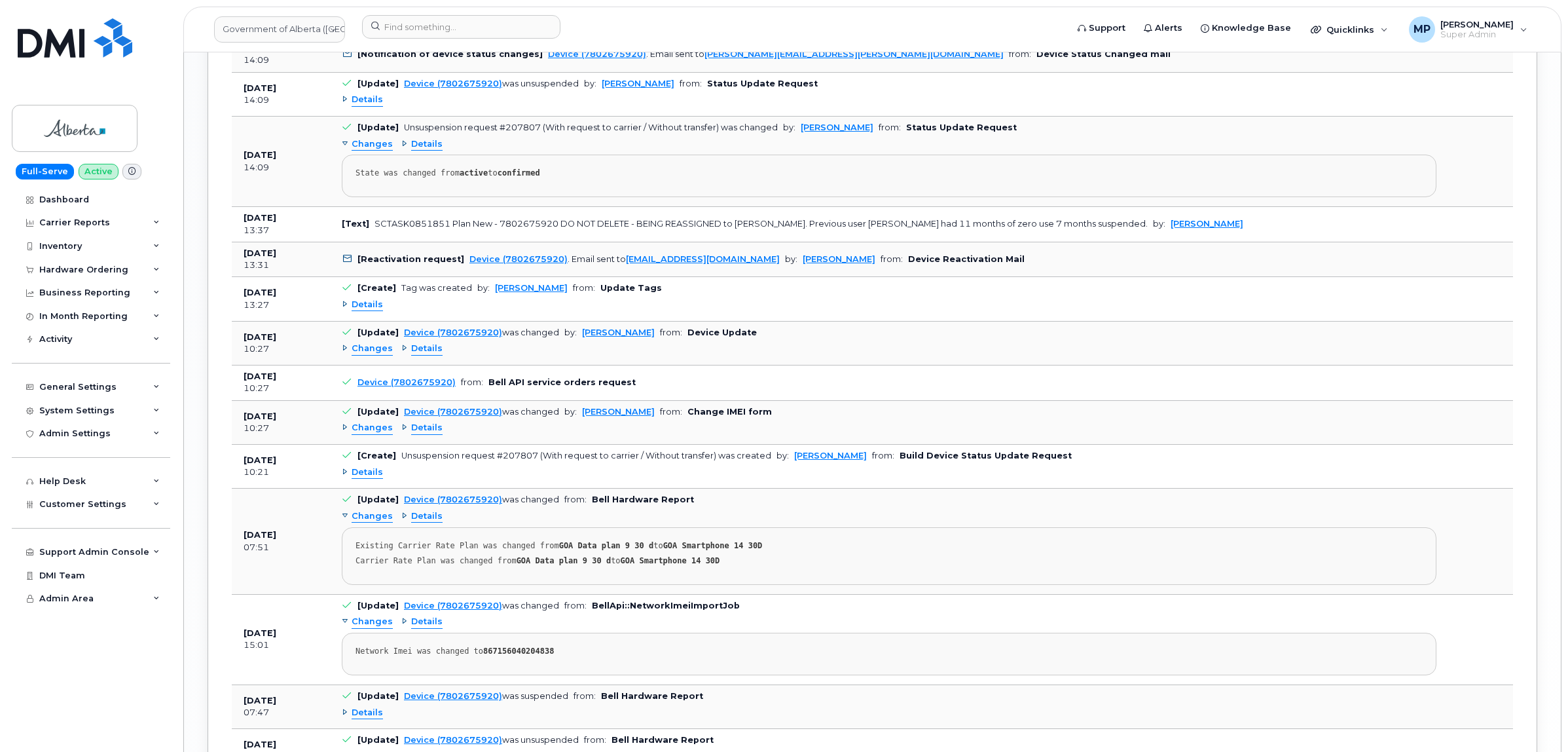
click at [372, 478] on span "Details" at bounding box center [367, 472] width 32 height 12
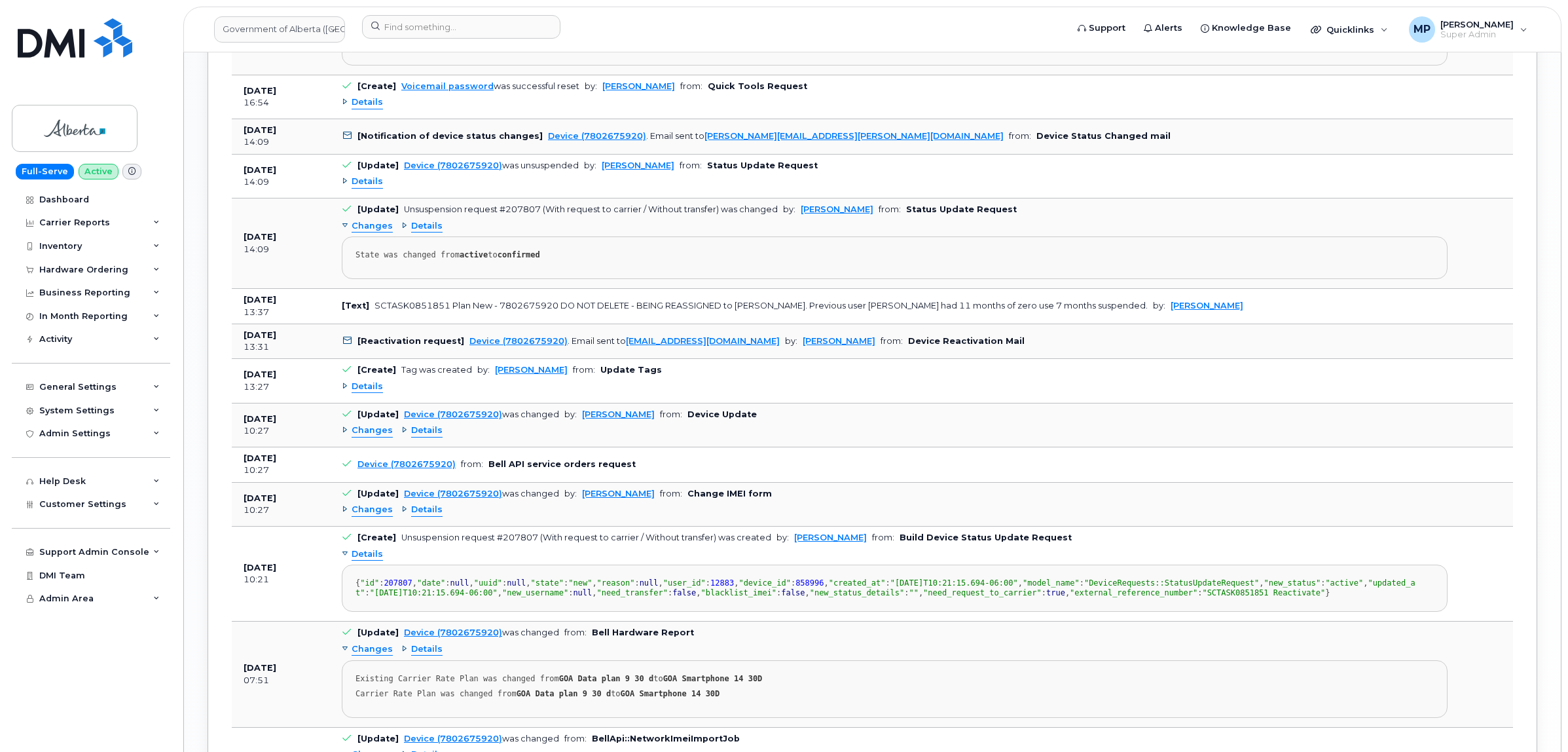
scroll to position [1801, 0]
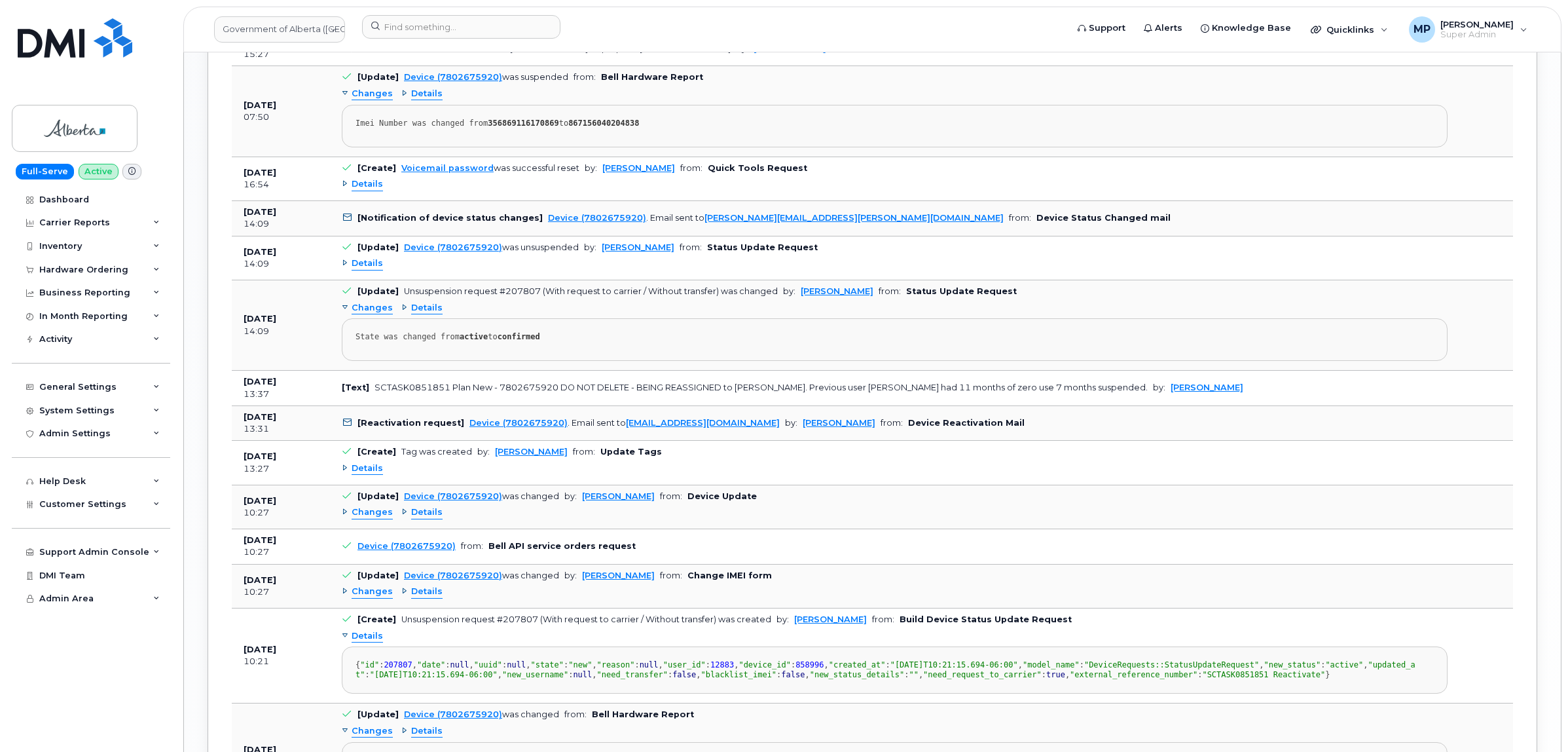
click at [361, 270] on span "Details" at bounding box center [367, 264] width 32 height 12
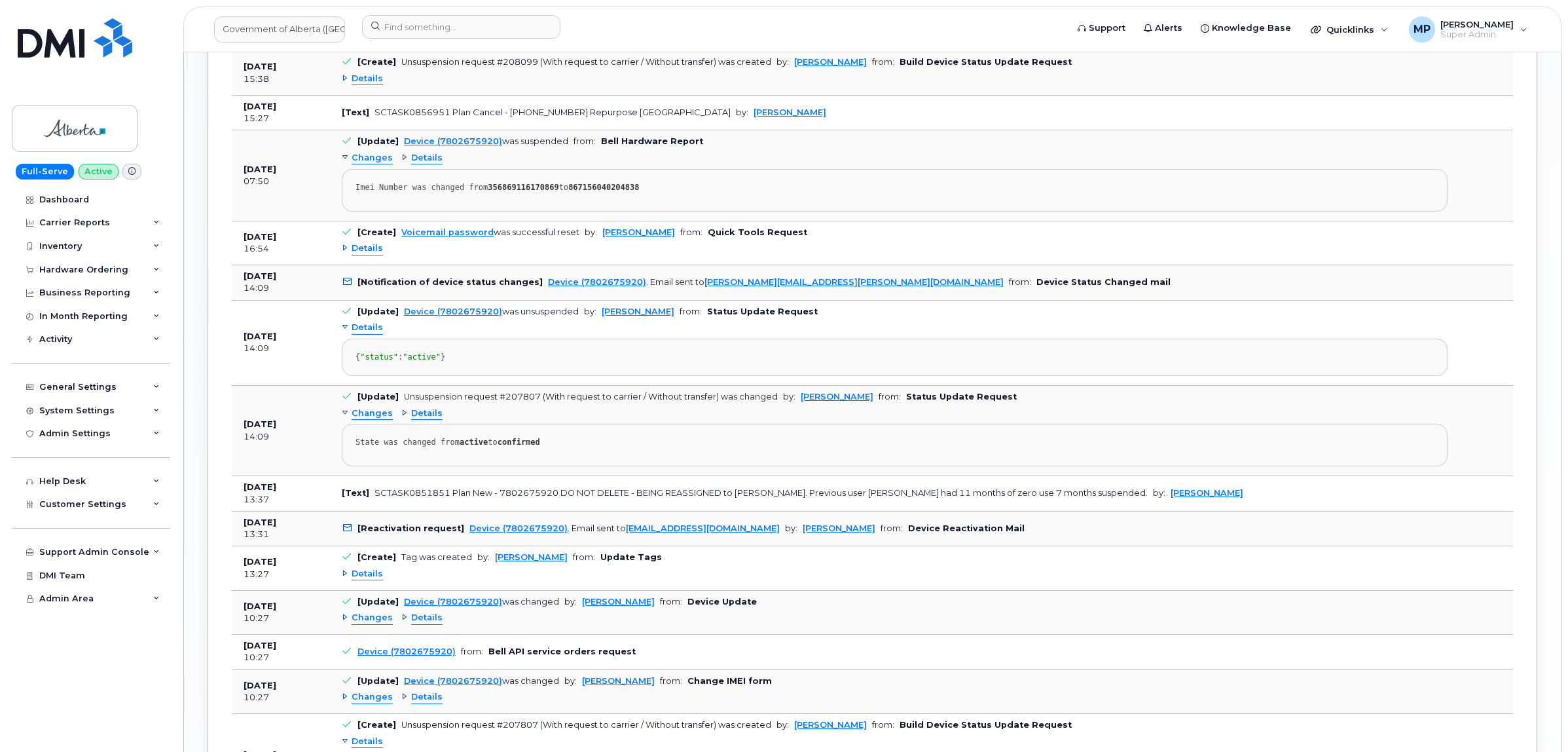
scroll to position [1720, 0]
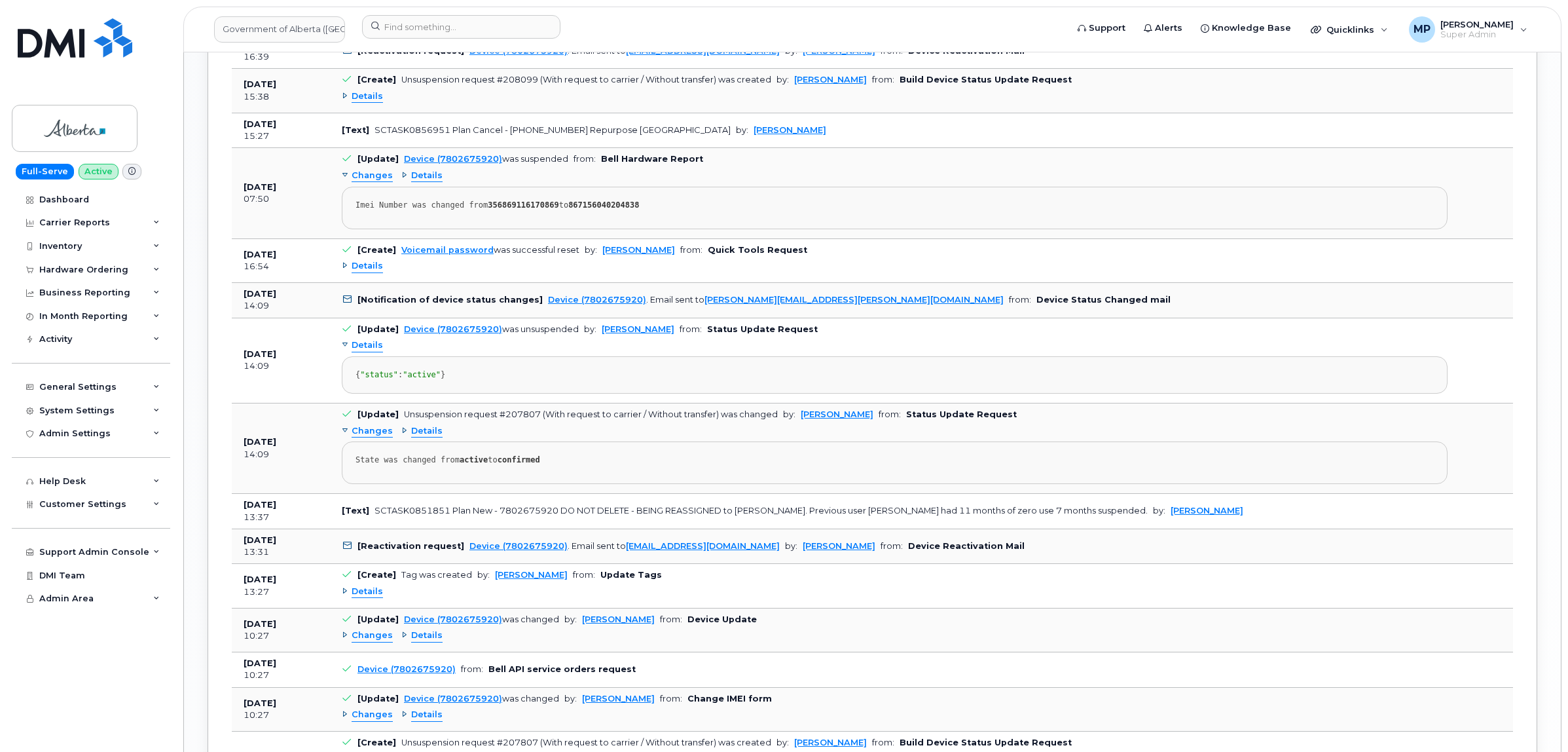
click at [362, 272] on span "Details" at bounding box center [367, 266] width 32 height 12
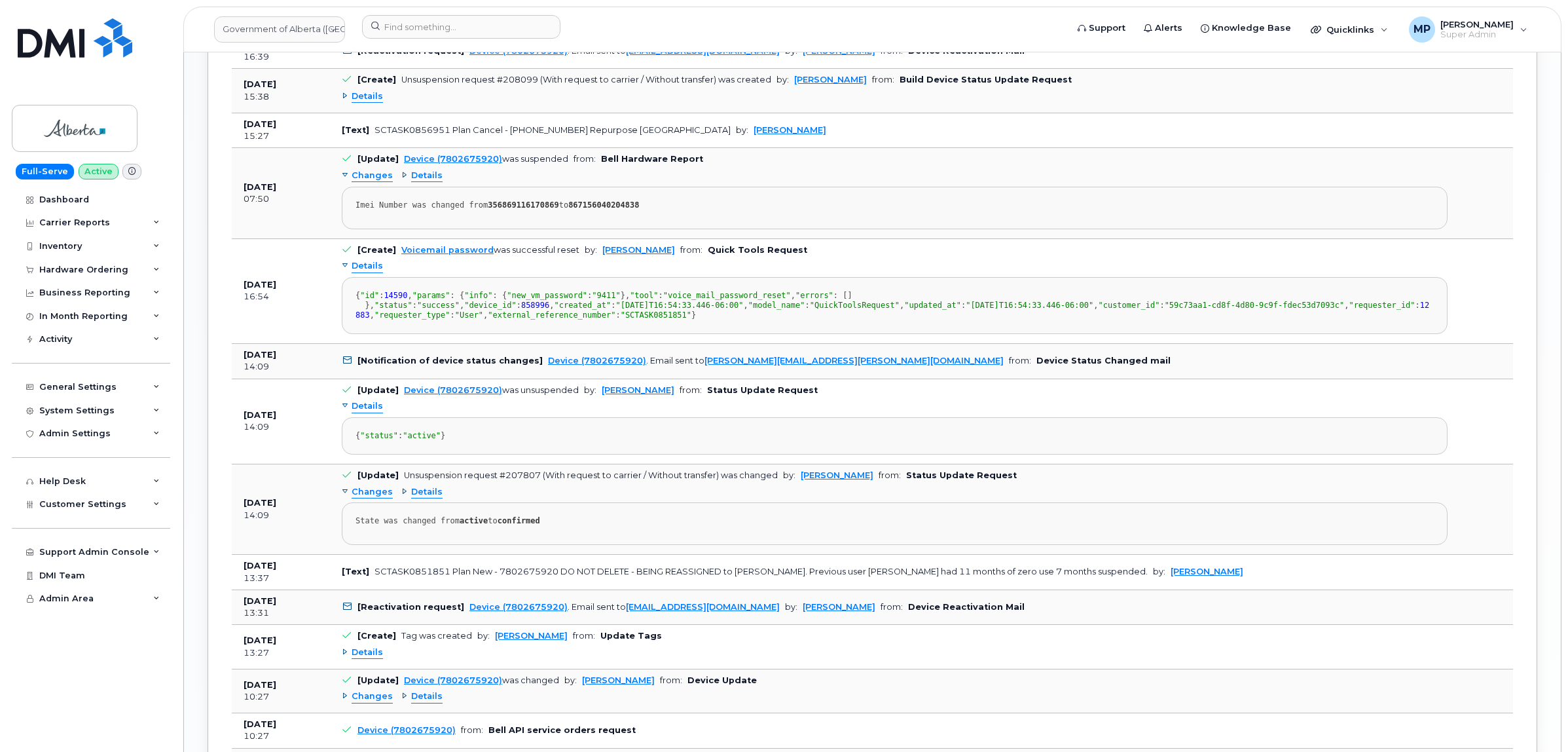
click at [362, 272] on span "Details" at bounding box center [367, 266] width 32 height 12
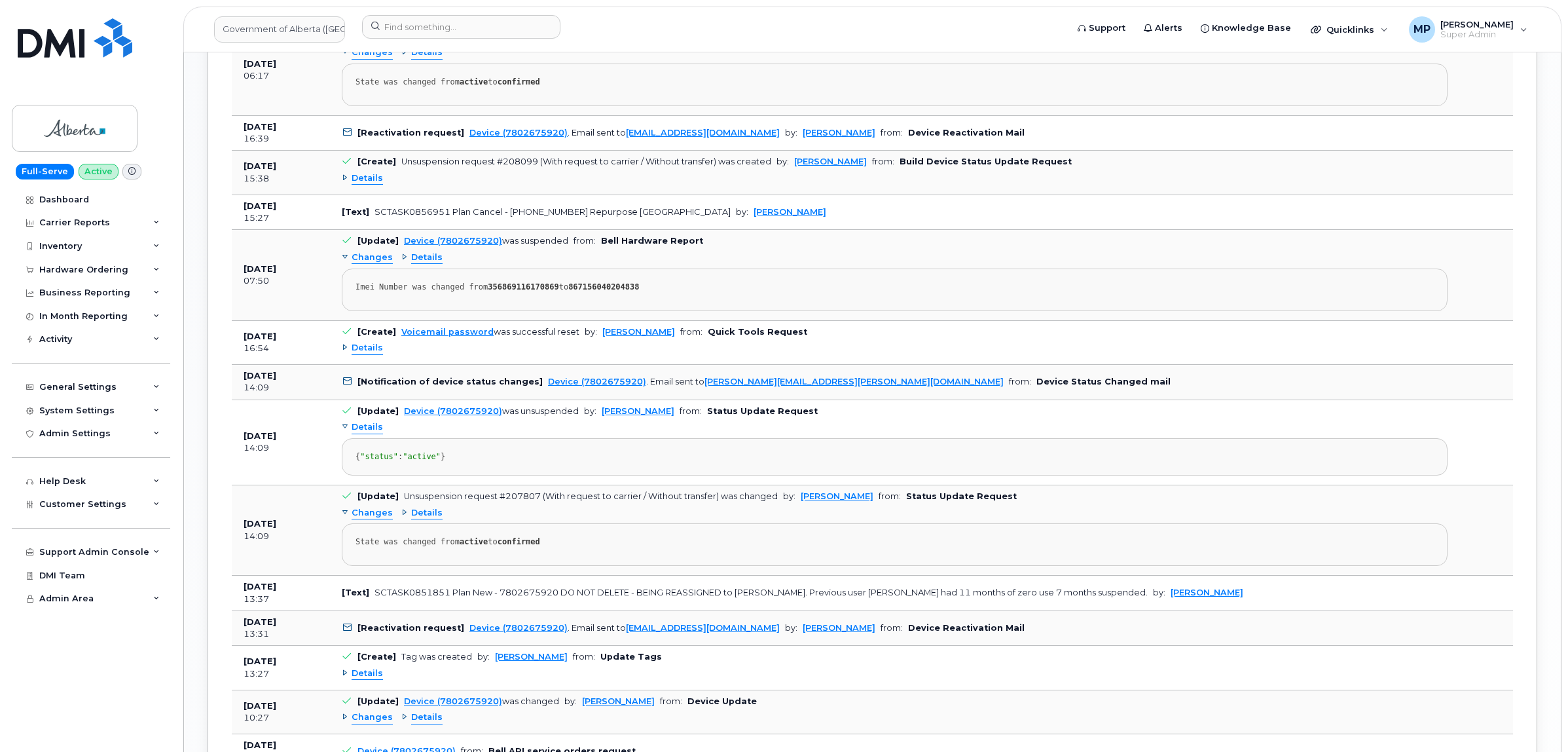
scroll to position [1555, 0]
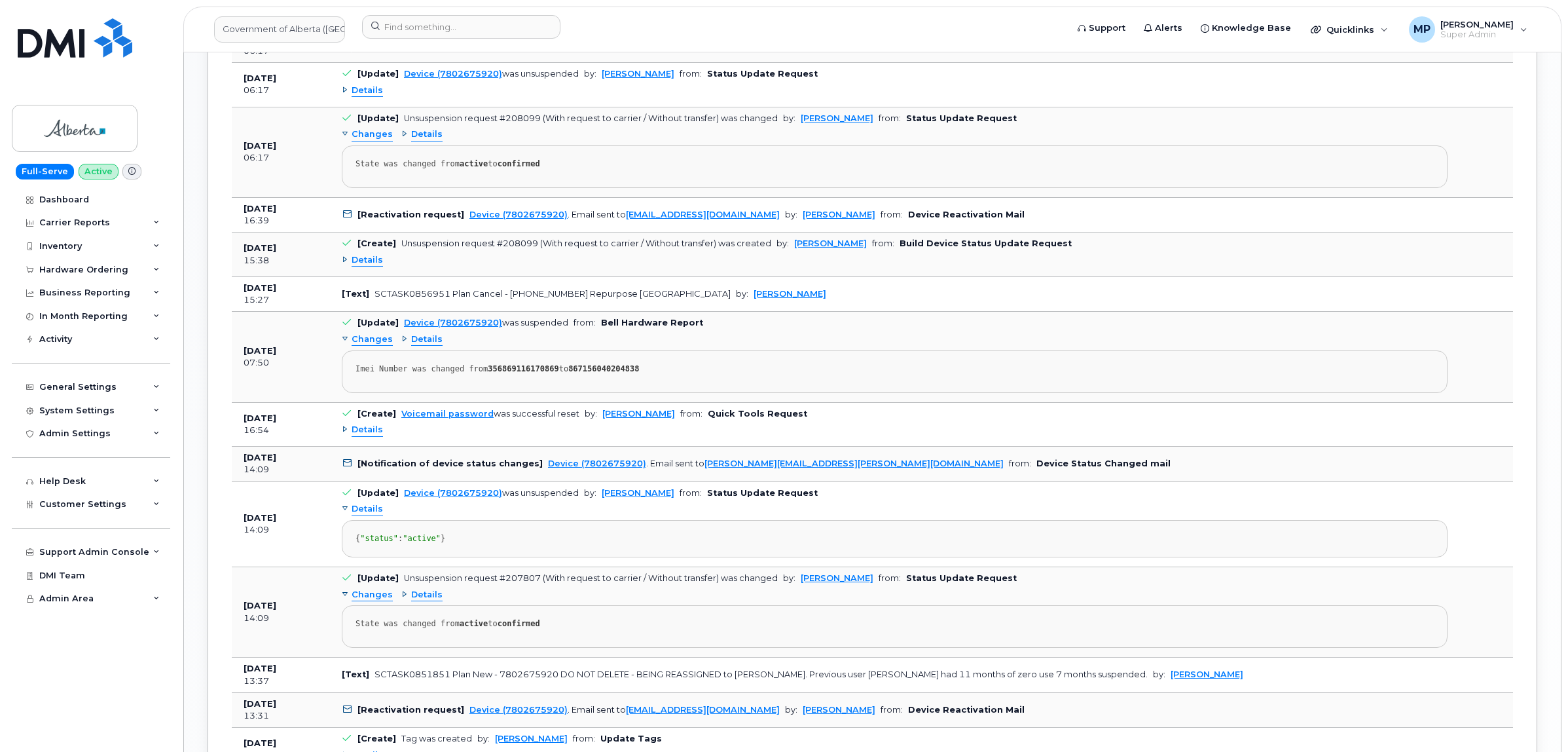
click at [365, 267] on span "Details" at bounding box center [367, 260] width 32 height 12
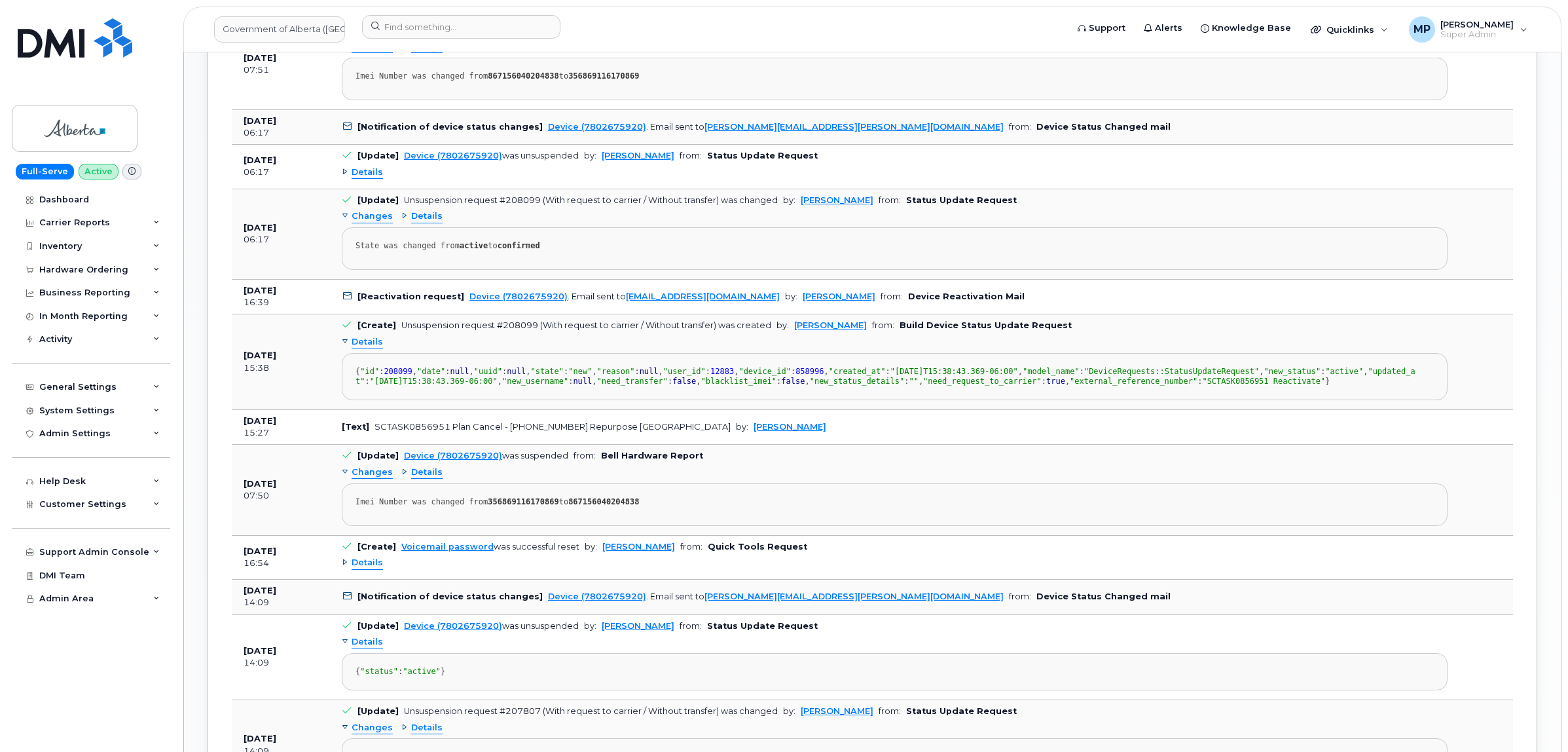
scroll to position [1392, 0]
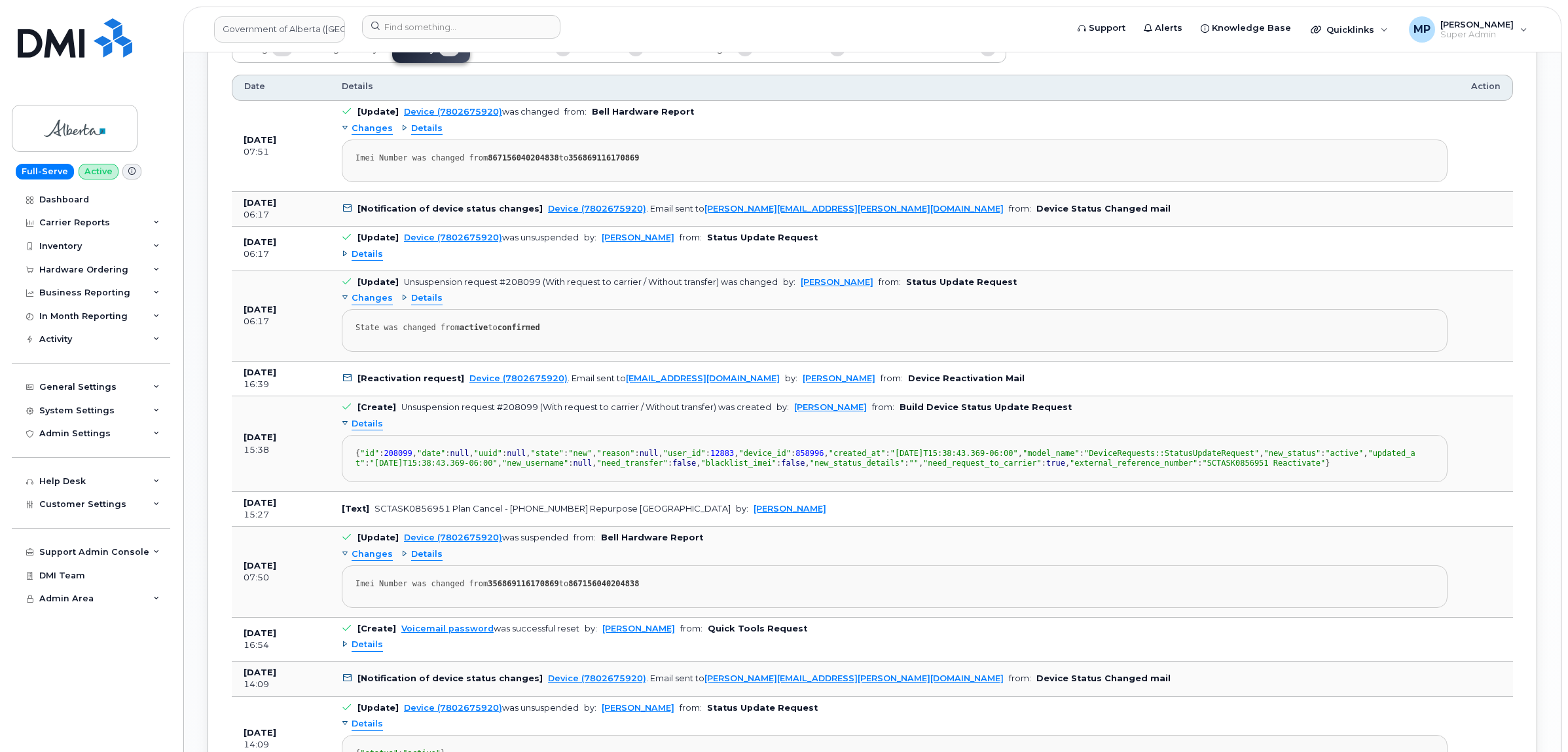
click at [361, 259] on span "Details" at bounding box center [367, 254] width 32 height 12
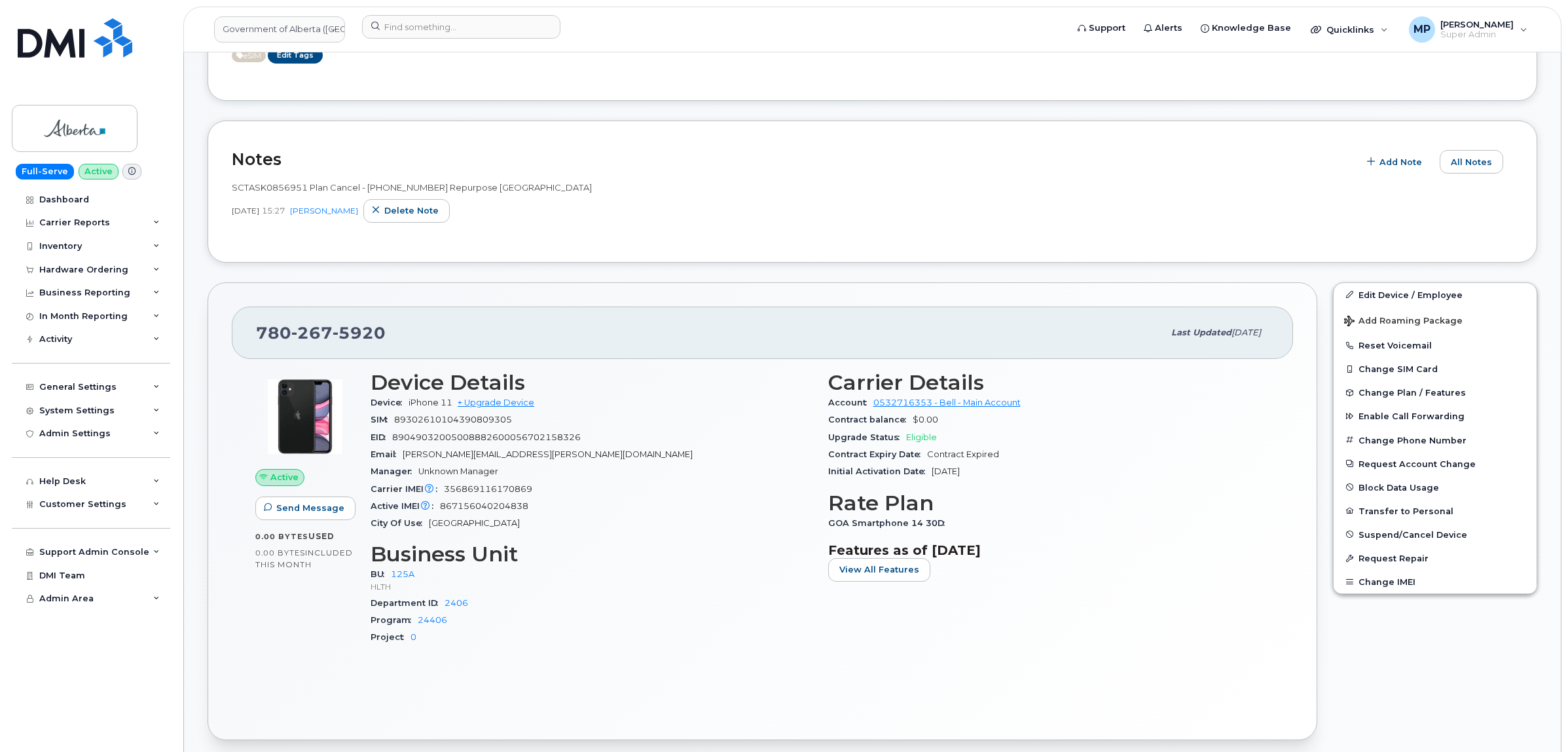
scroll to position [165, 0]
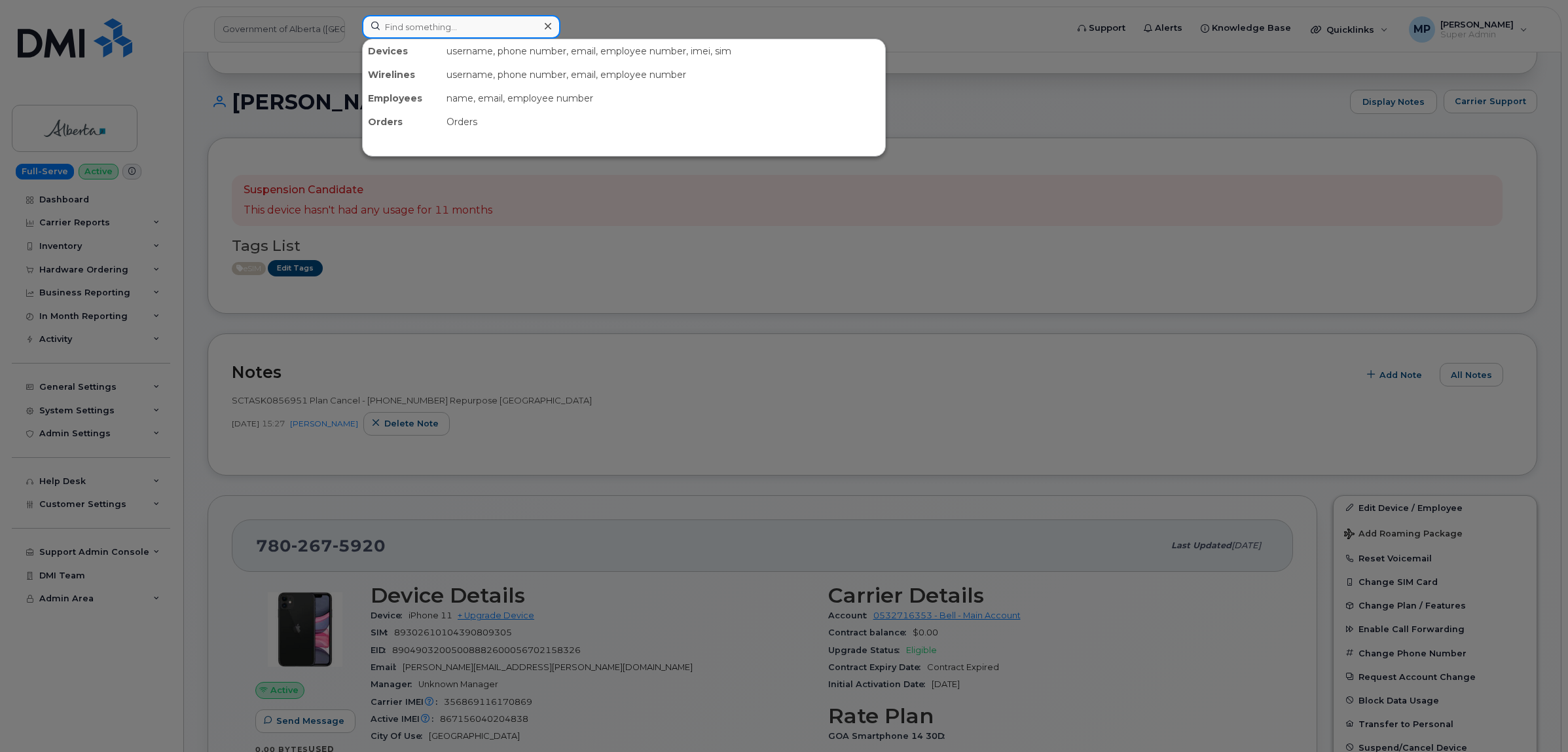
paste input "7809748553"
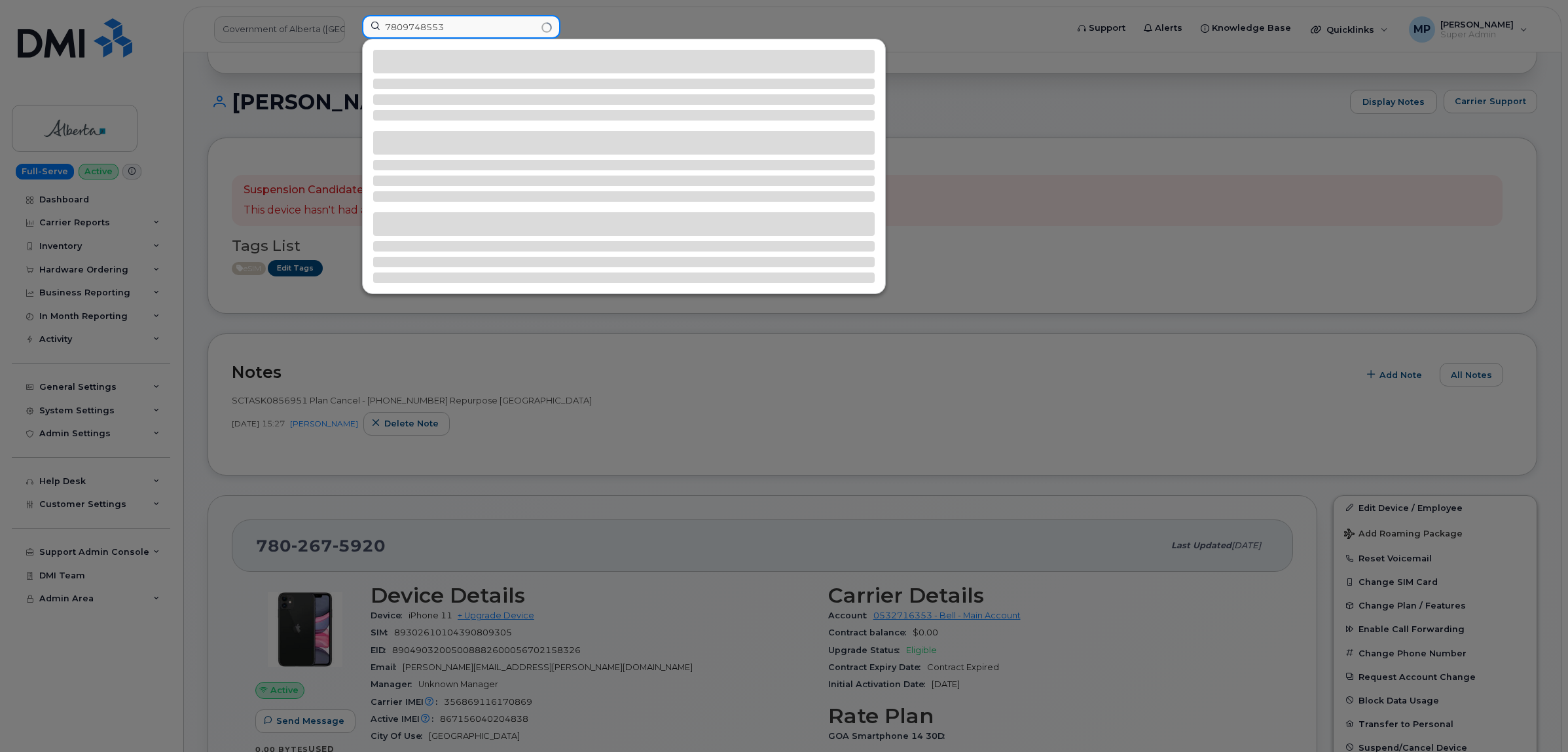
type input "7809748553"
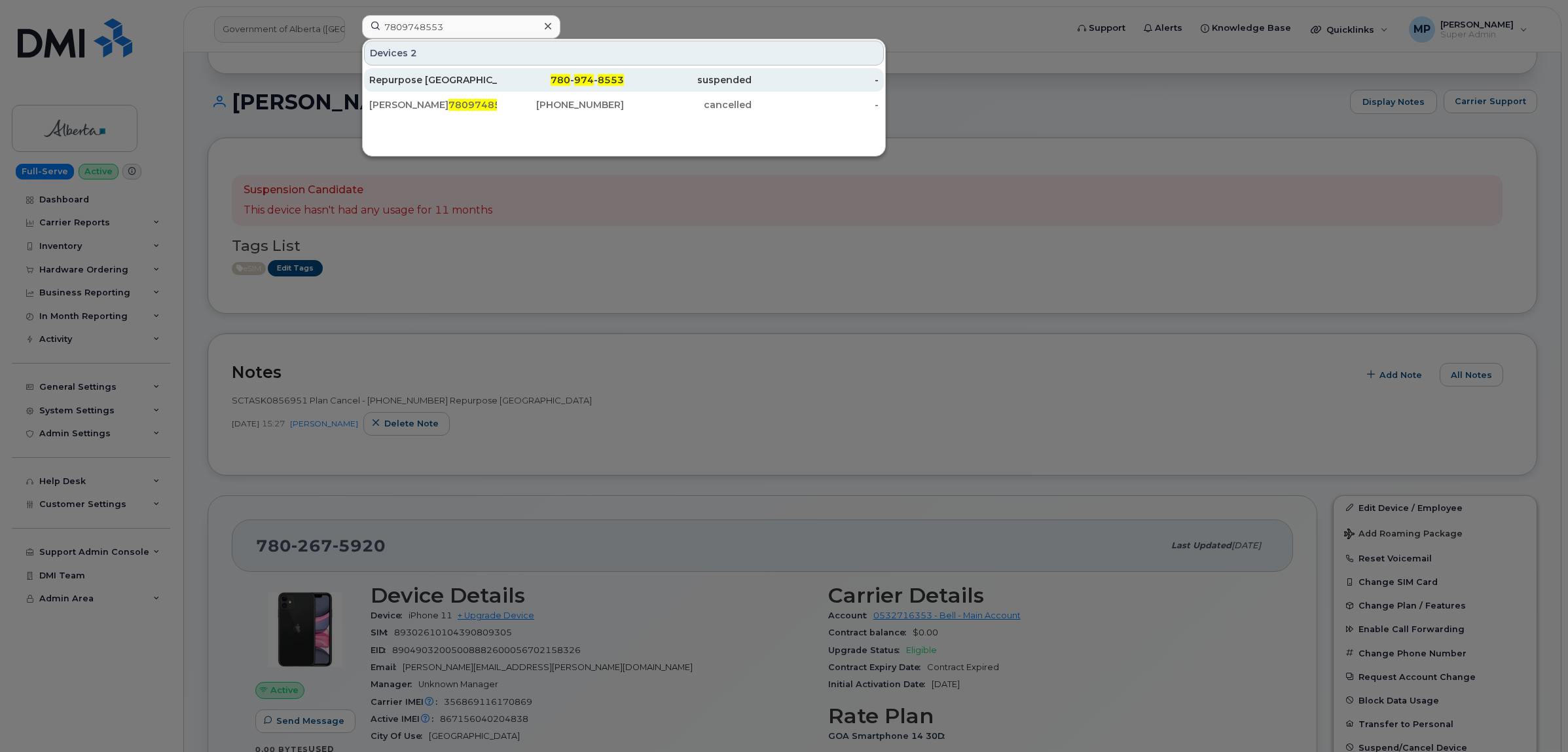
click at [436, 77] on div "Repurpose Edmonton" at bounding box center [433, 80] width 128 height 13
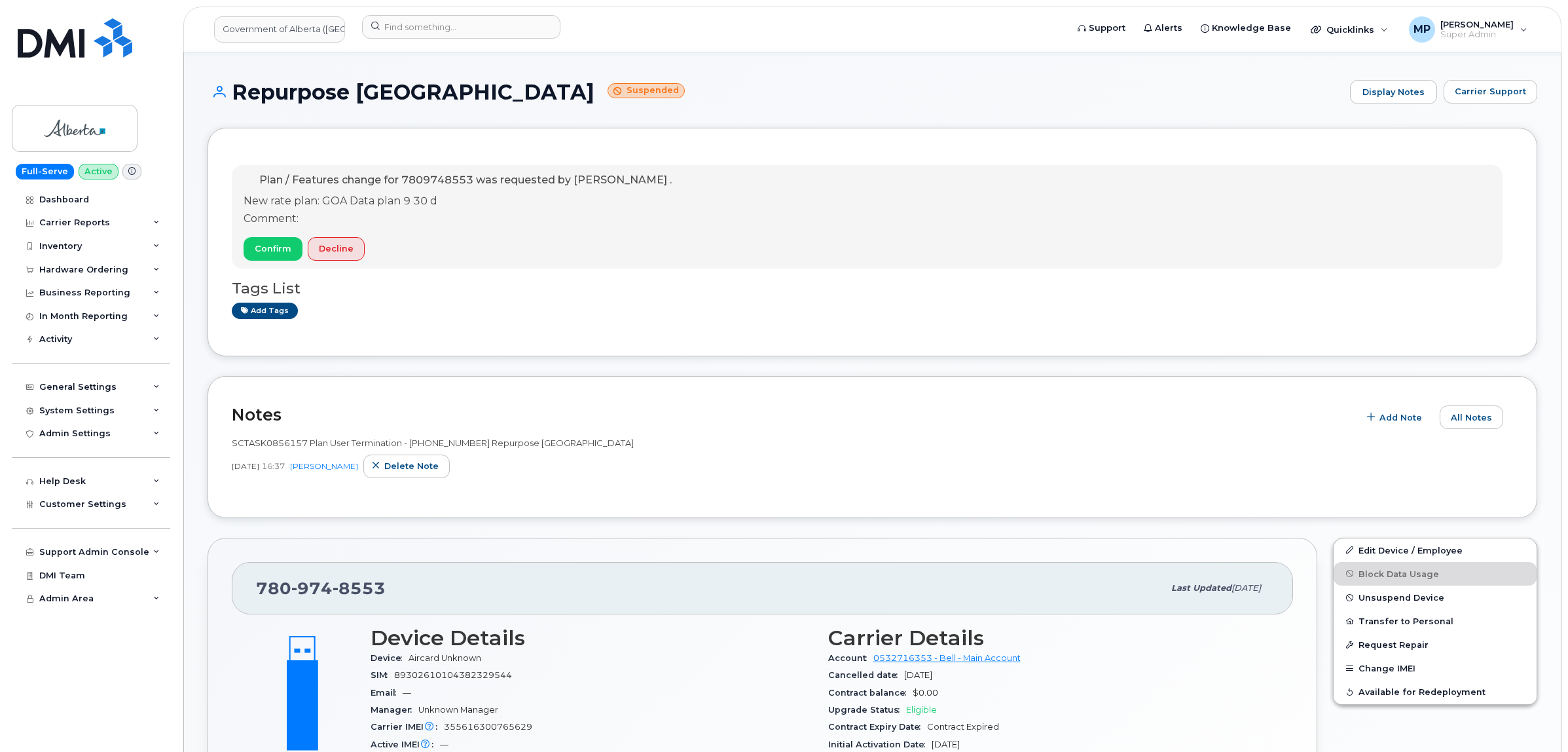
scroll to position [82, 0]
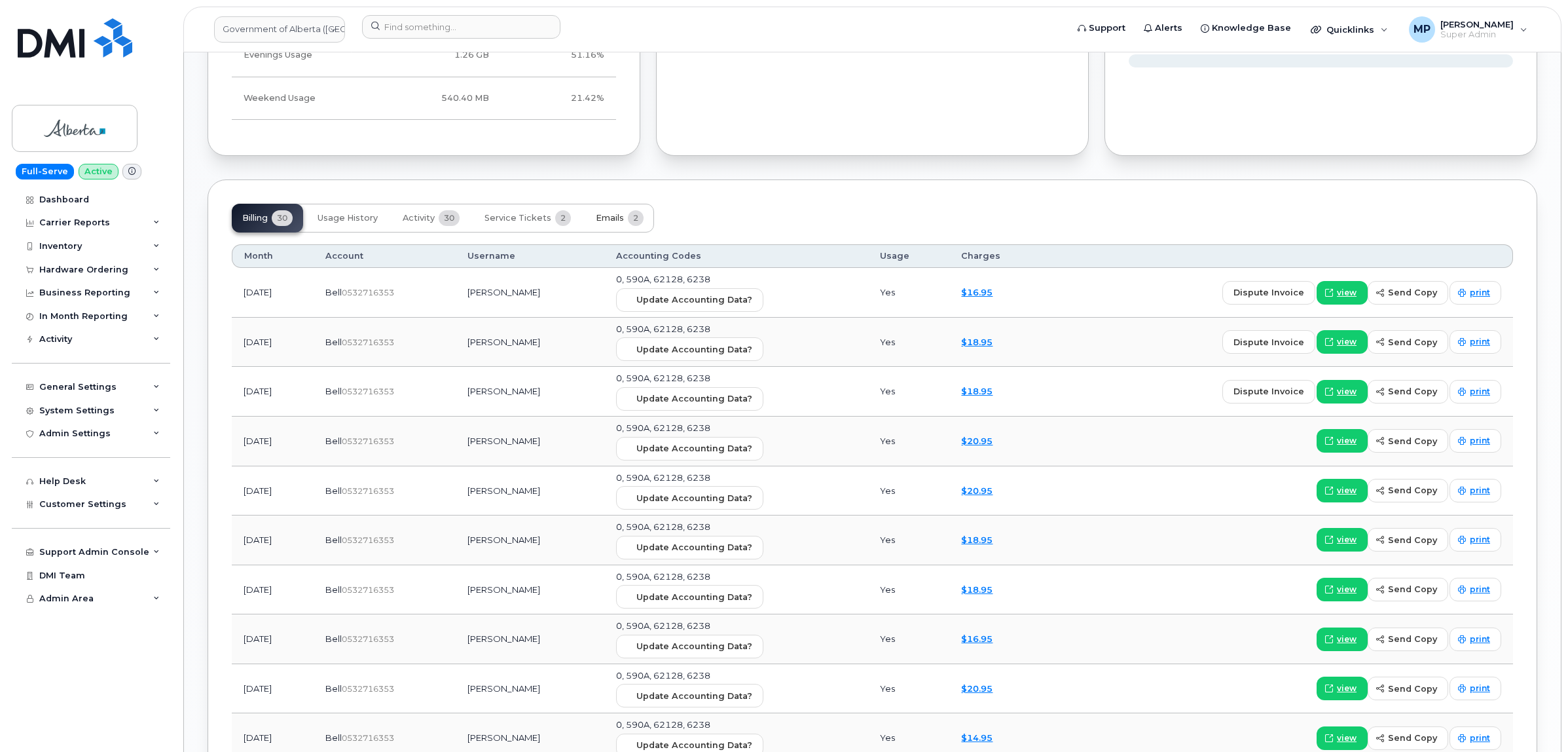
click at [607, 223] on span "Emails" at bounding box center [610, 218] width 28 height 11
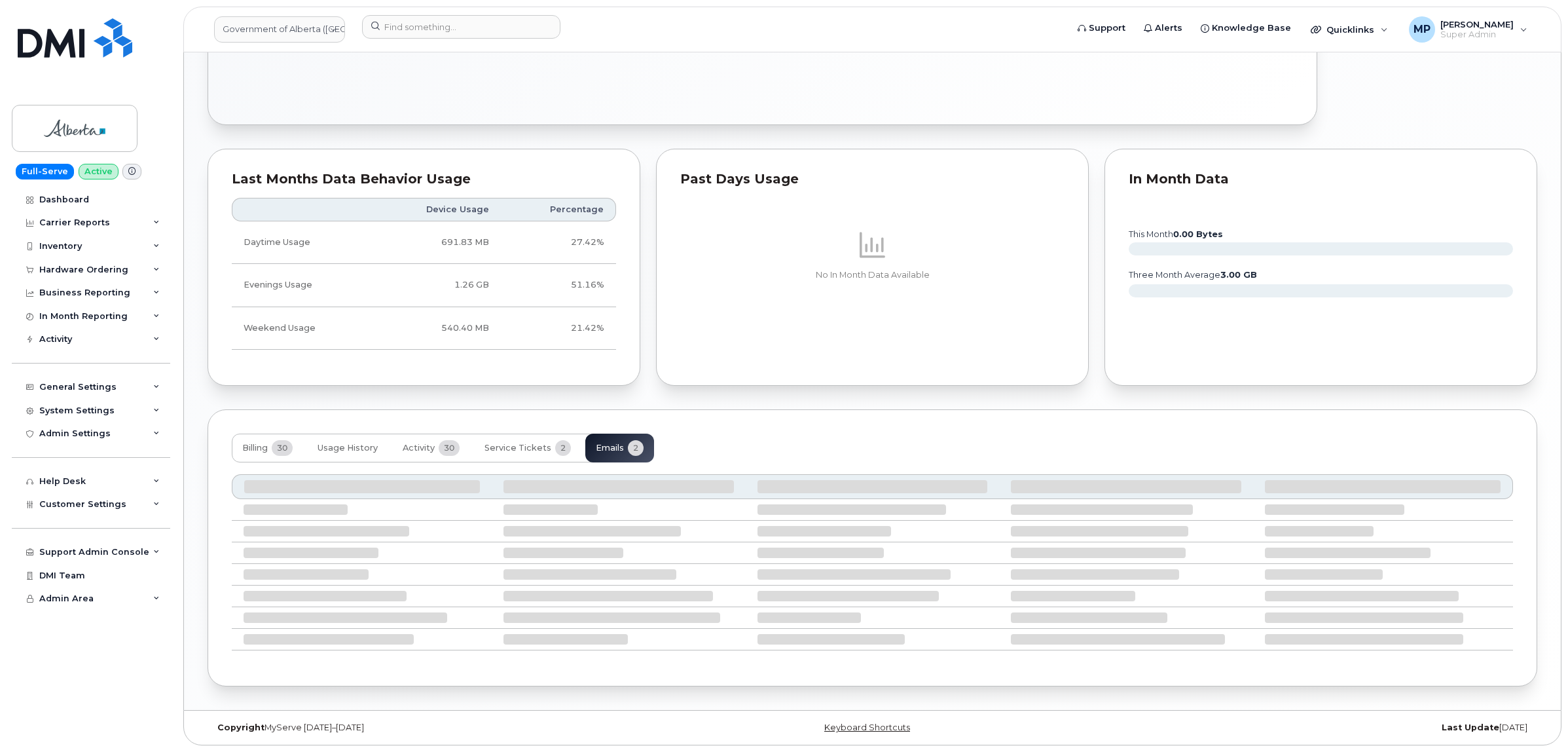
scroll to position [814, 0]
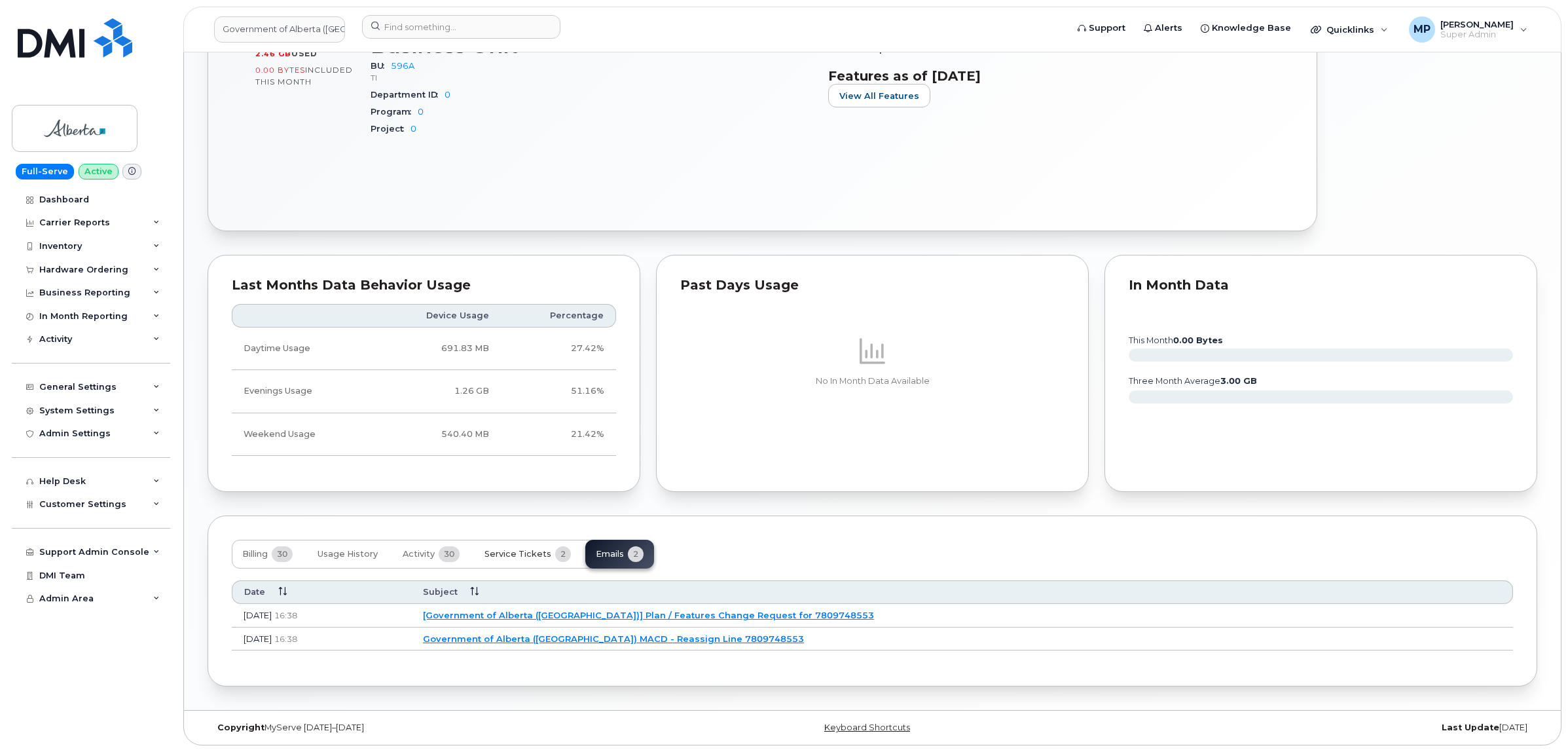
click at [538, 557] on span "Service Tickets" at bounding box center [517, 554] width 67 height 11
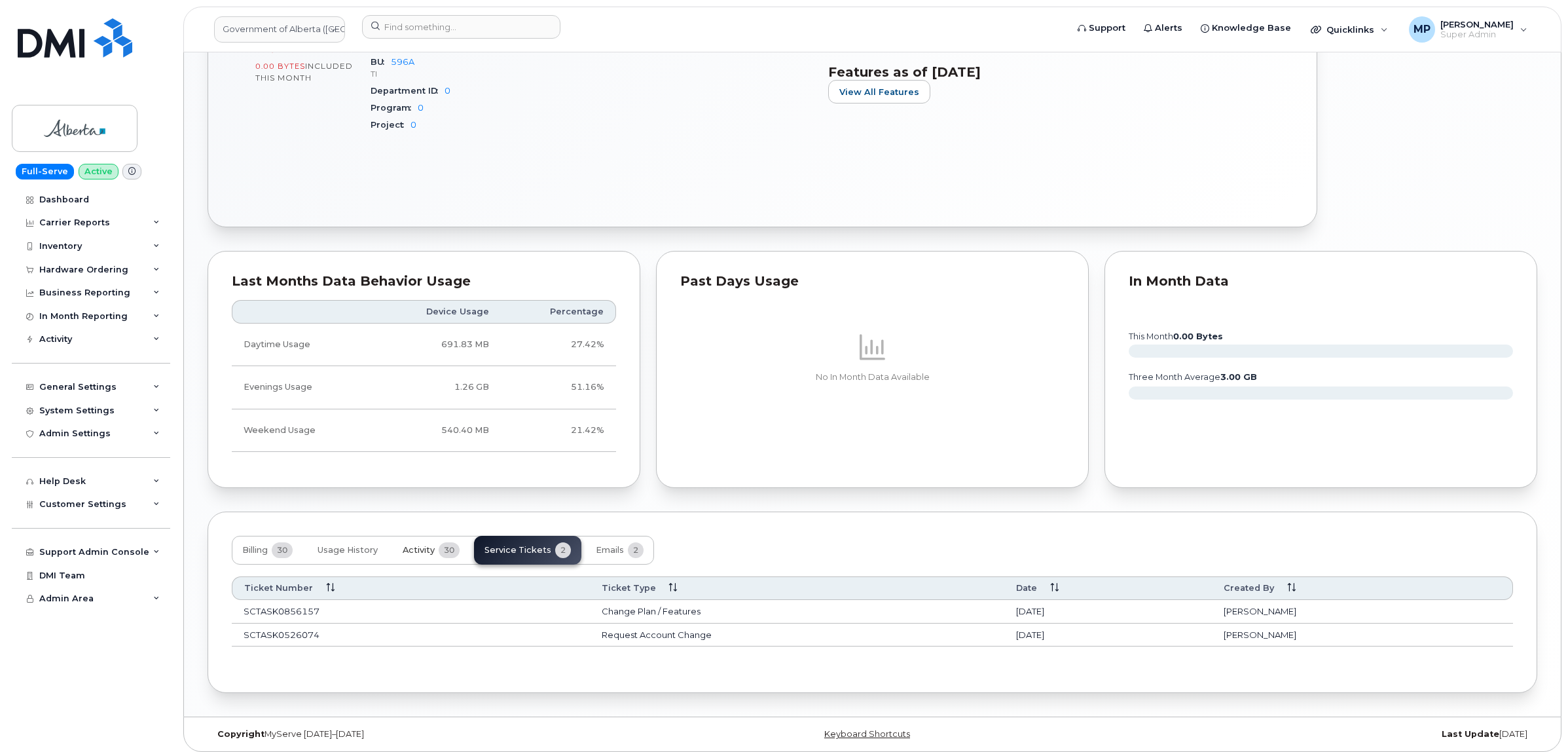
click at [419, 548] on span "Activity" at bounding box center [418, 551] width 32 height 11
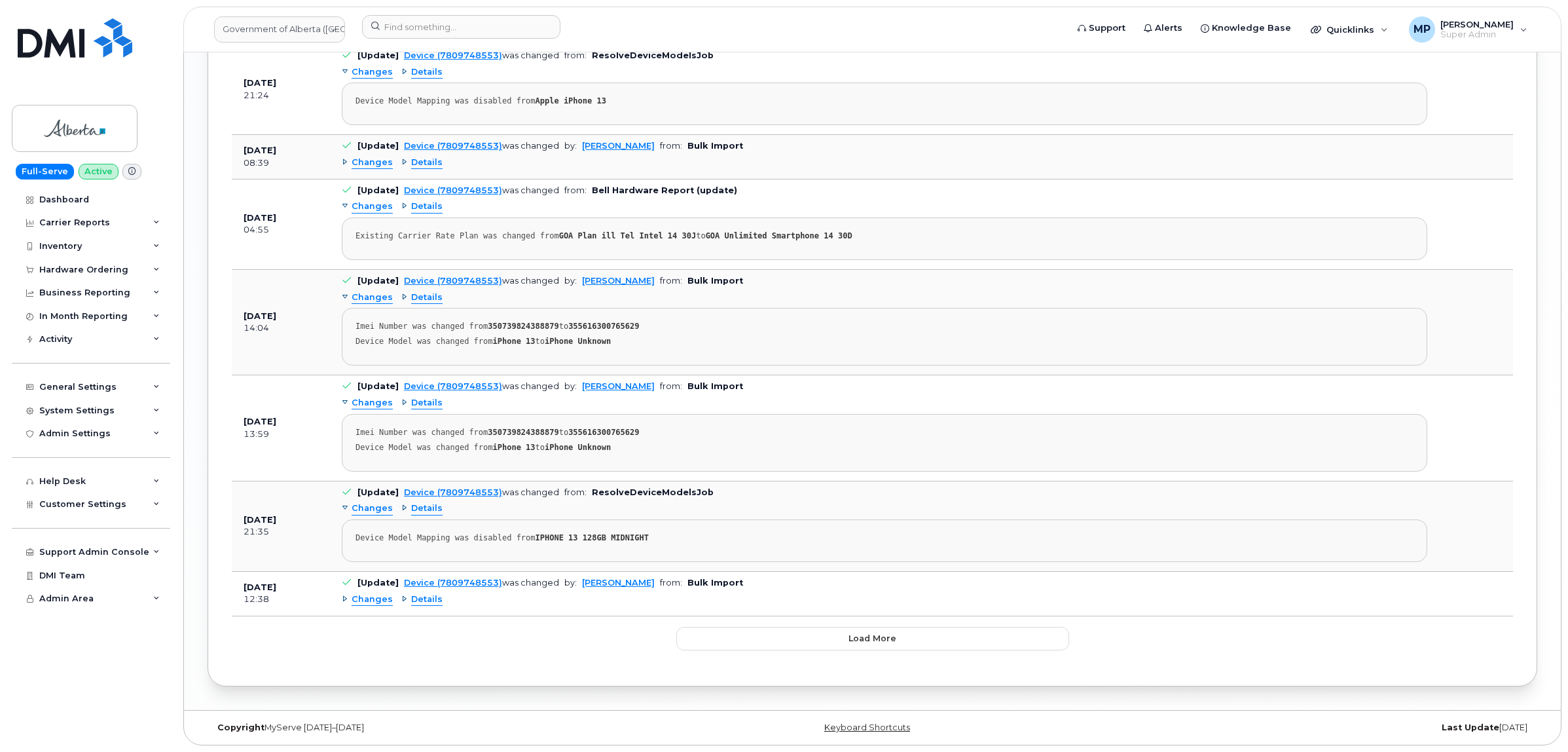
scroll to position [2457, 0]
click at [883, 645] on button "Load more" at bounding box center [872, 638] width 393 height 24
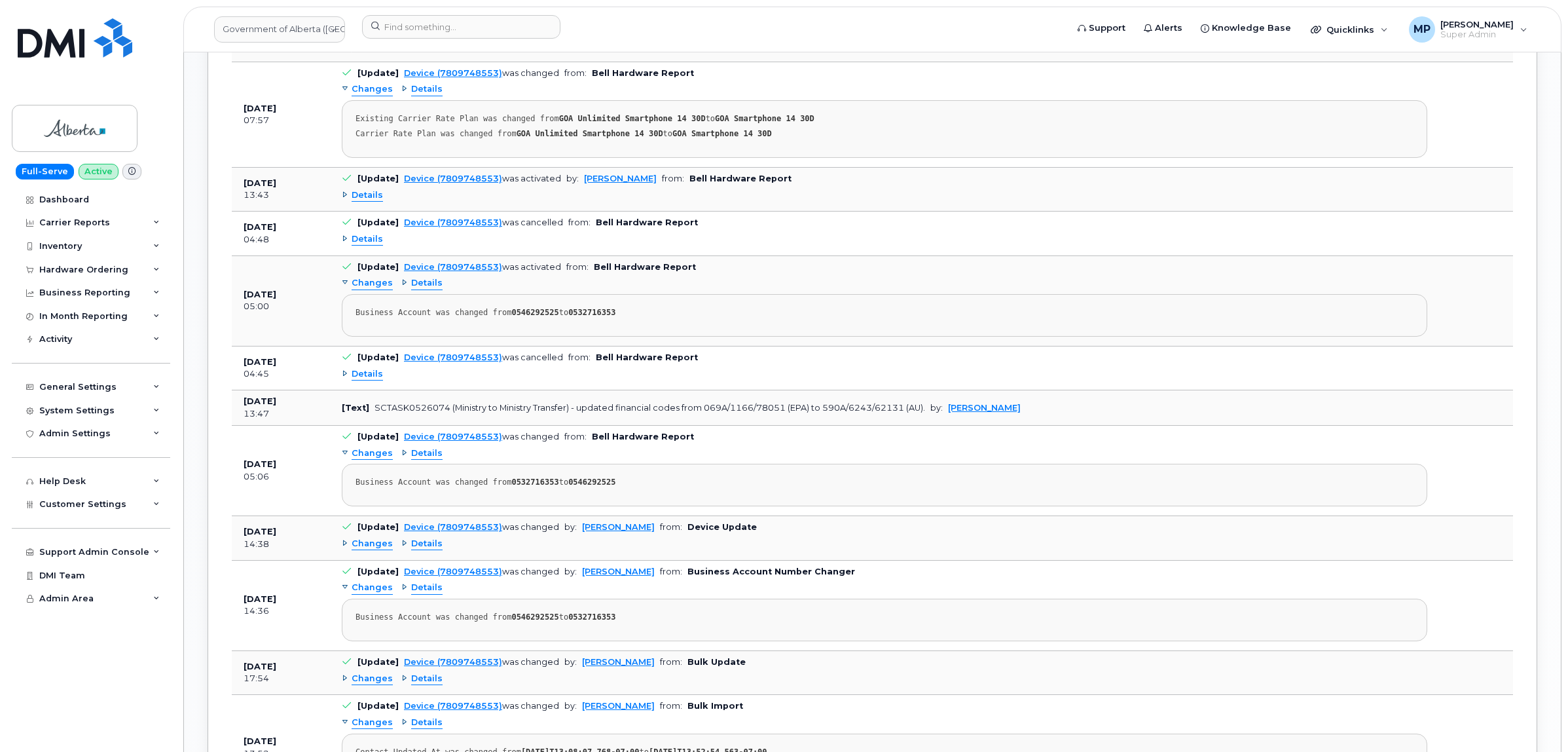
scroll to position [1552, 0]
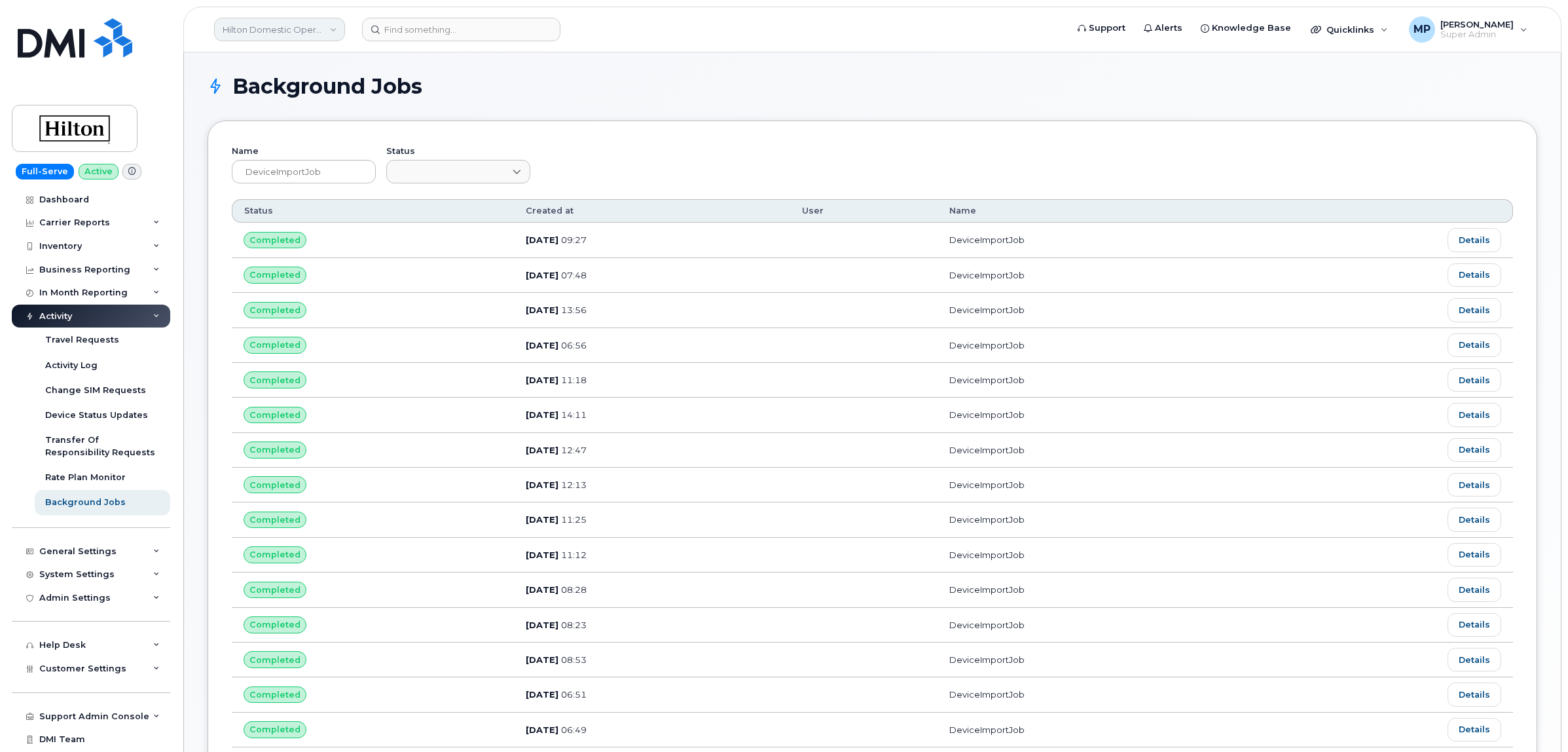
click at [267, 32] on link "Hilton Domestic Operating Company Inc" at bounding box center [280, 29] width 131 height 24
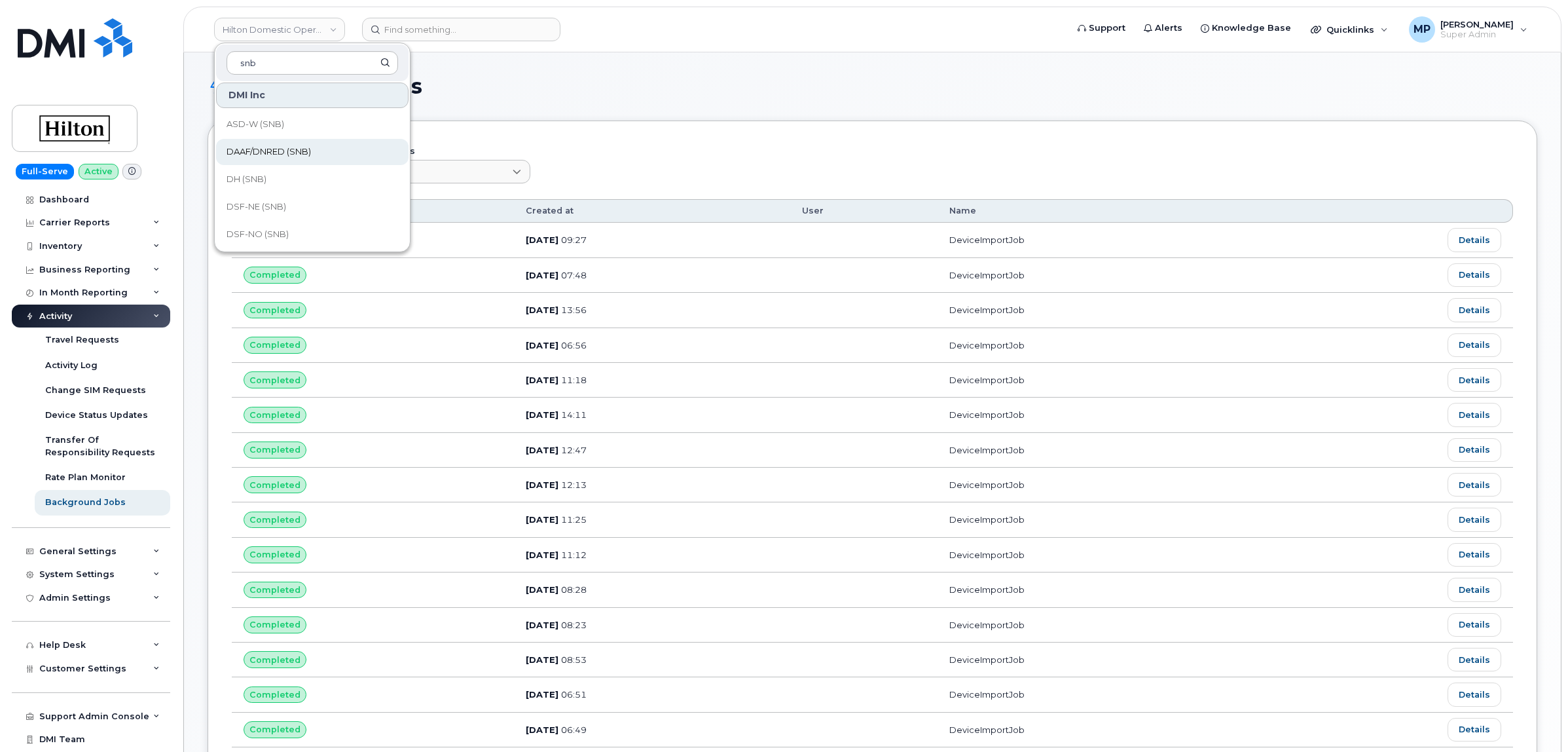
type input "snb"
click at [247, 146] on span "DAAF/DNRED (SNB)" at bounding box center [268, 151] width 84 height 13
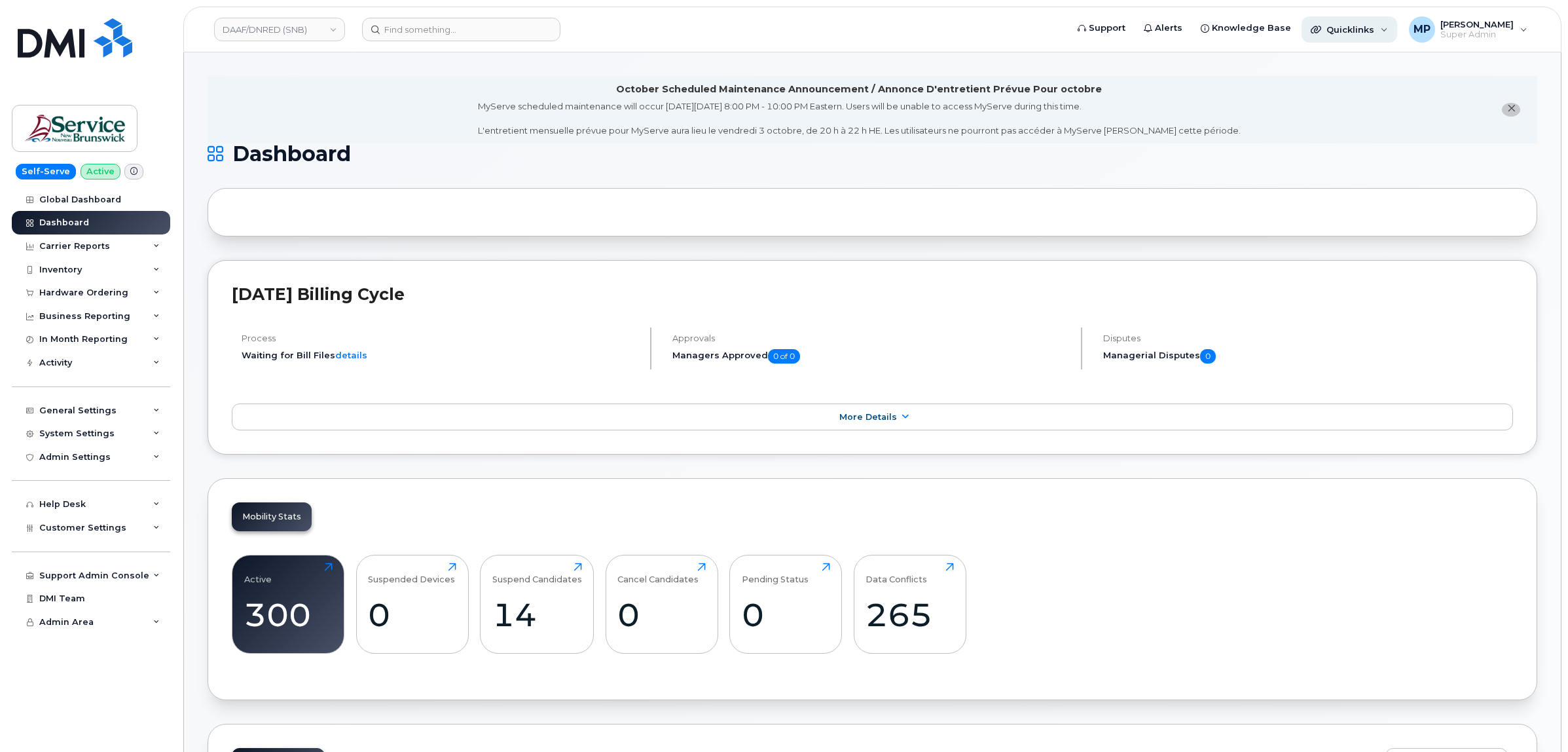
click at [1357, 28] on span "Quicklinks" at bounding box center [1350, 30] width 48 height 11
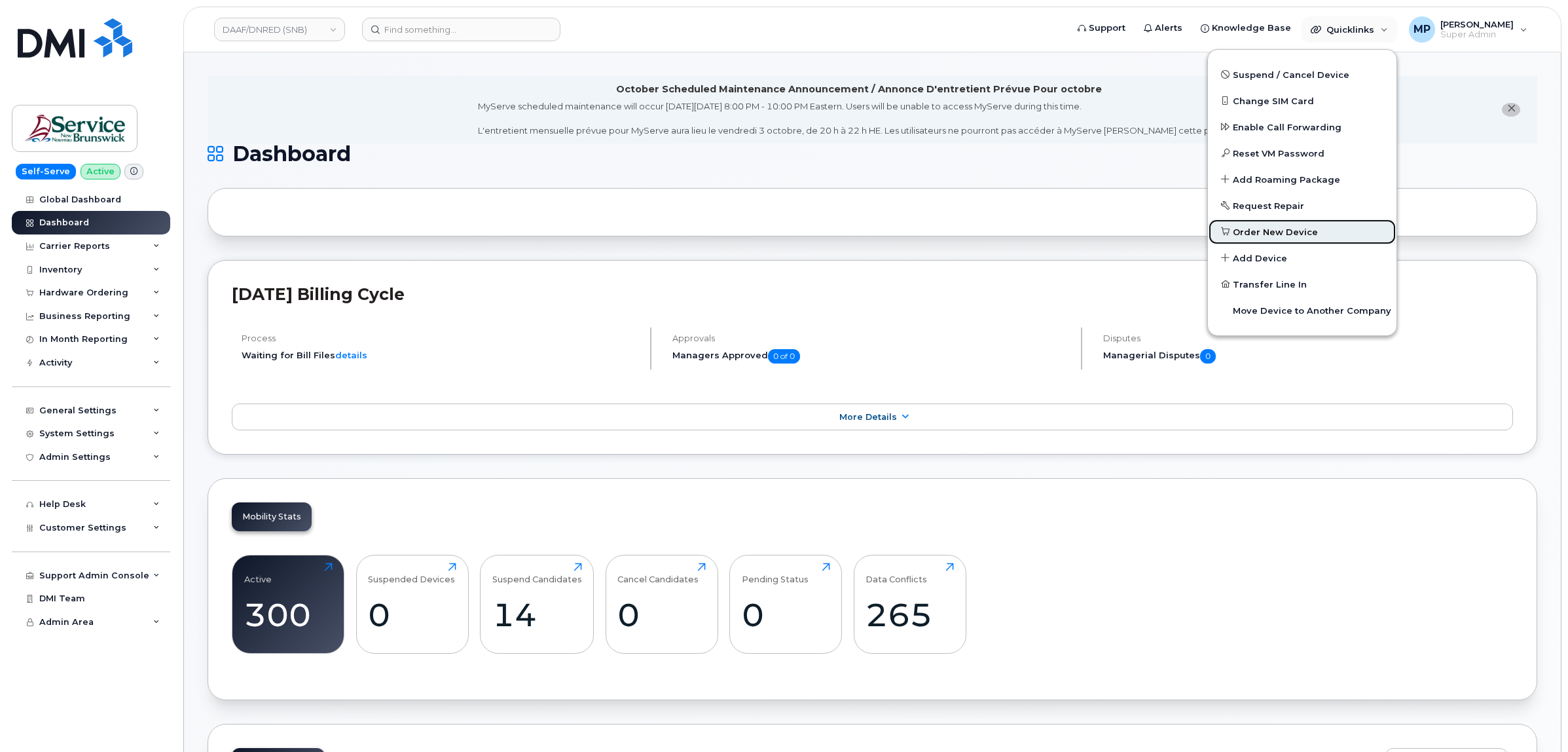
click at [1250, 223] on link "Order New Device" at bounding box center [1301, 232] width 188 height 26
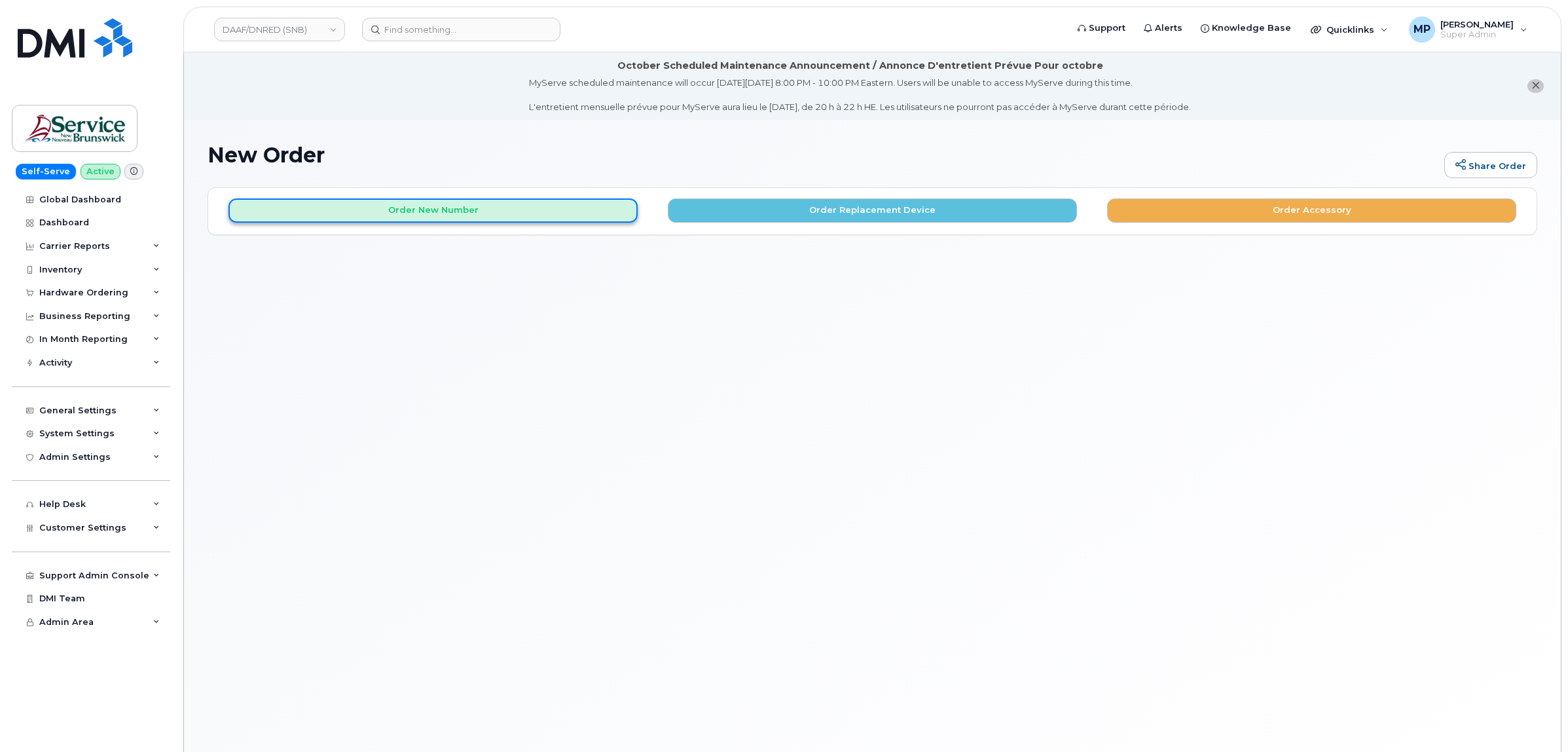
click at [444, 215] on button "Order New Number" at bounding box center [433, 211] width 409 height 24
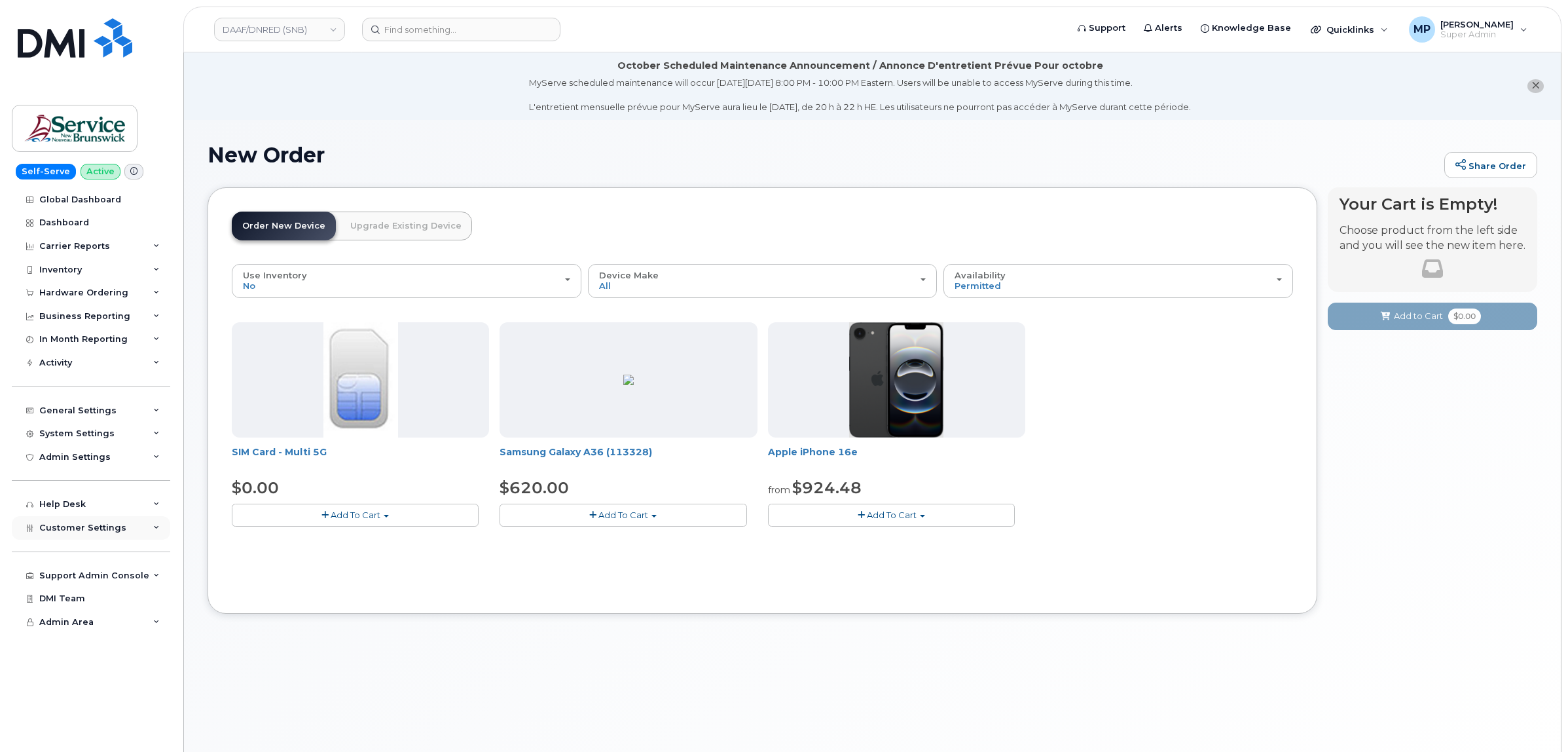
click at [76, 532] on span "Customer Settings" at bounding box center [82, 528] width 87 height 10
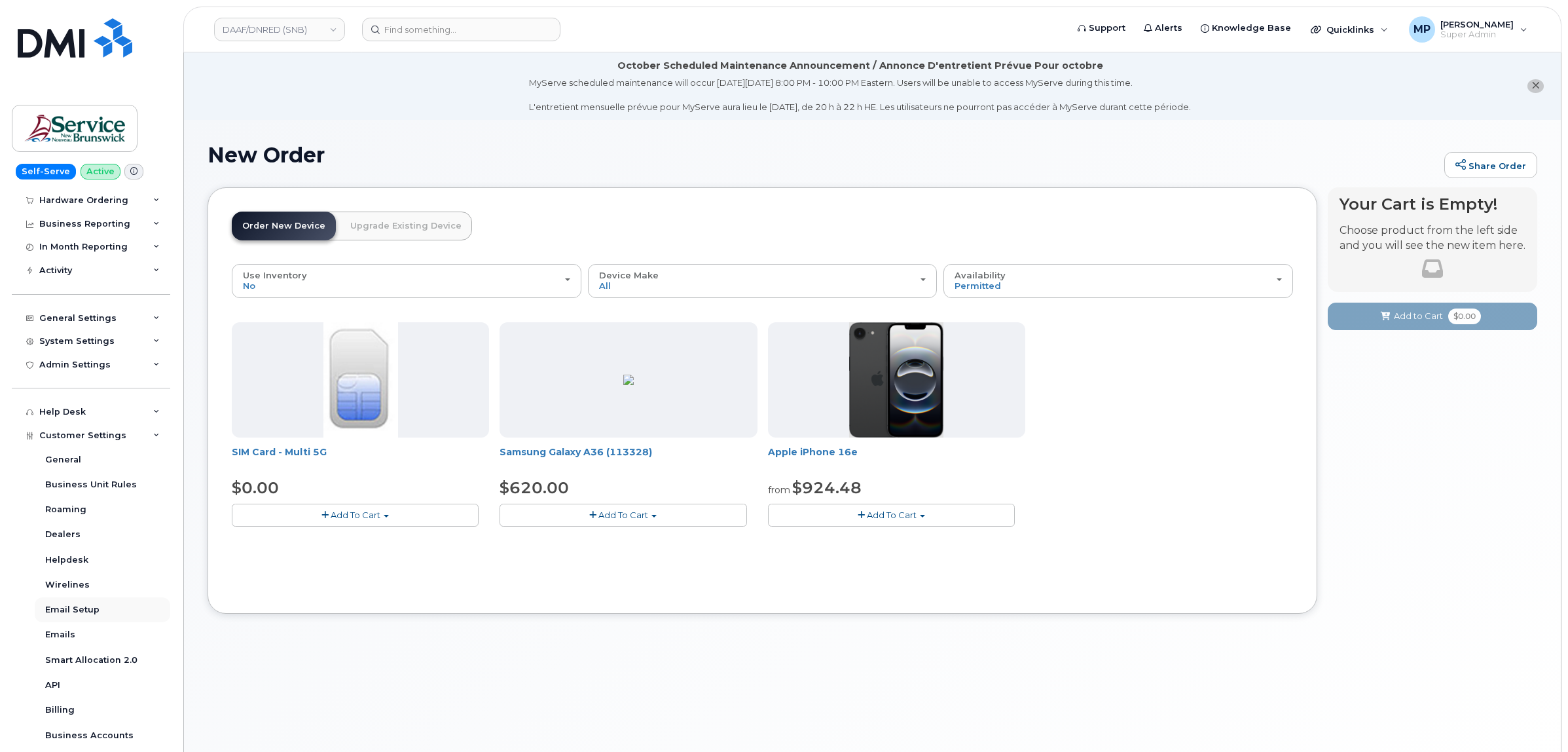
scroll to position [263, 0]
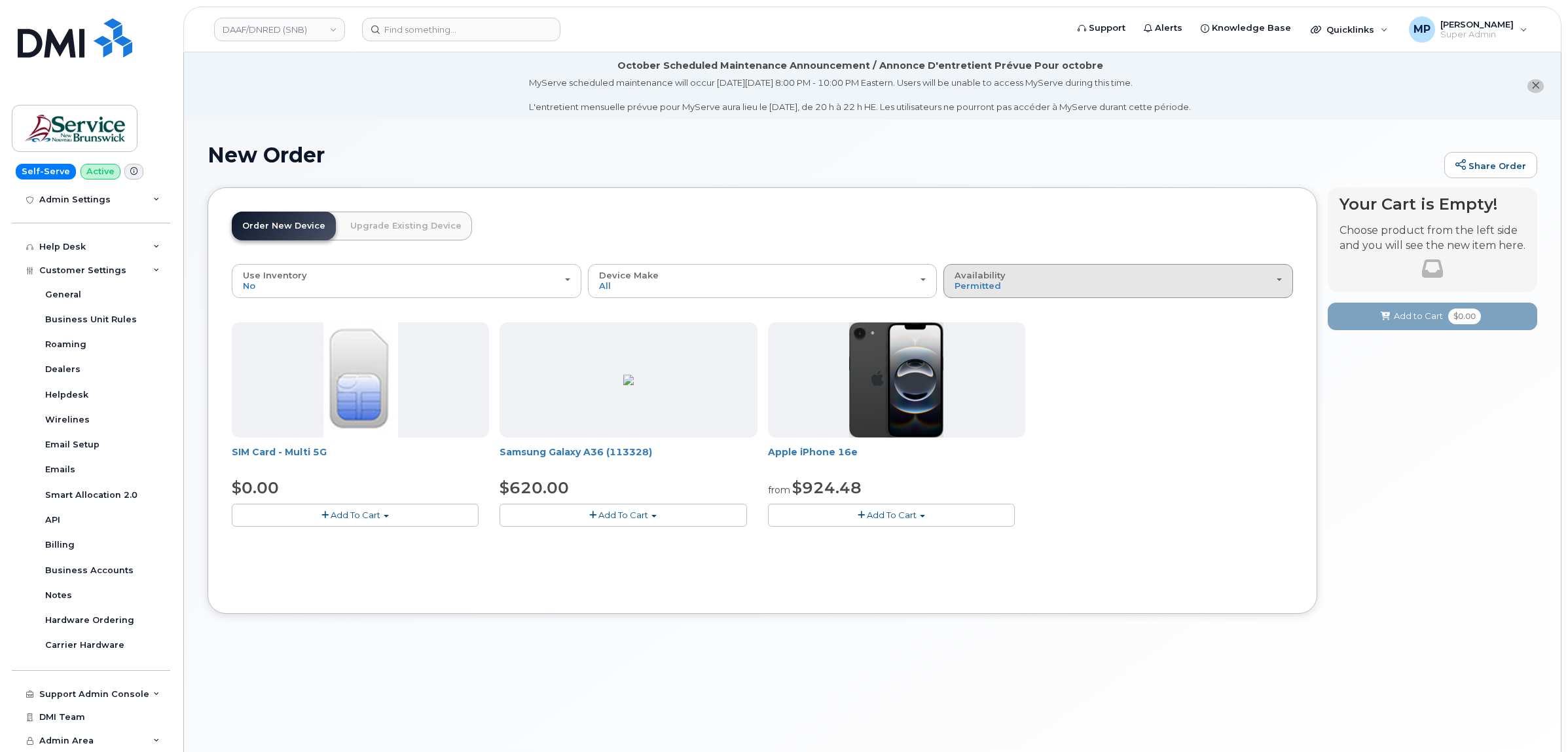
click at [1140, 278] on div "Availability Permitted All" at bounding box center [1118, 280] width 328 height 20
click at [964, 328] on label "All" at bounding box center [960, 332] width 28 height 16
click at [0, 0] on input "All" at bounding box center [0, 0] width 0 height 0
